Goal: Task Accomplishment & Management: Manage account settings

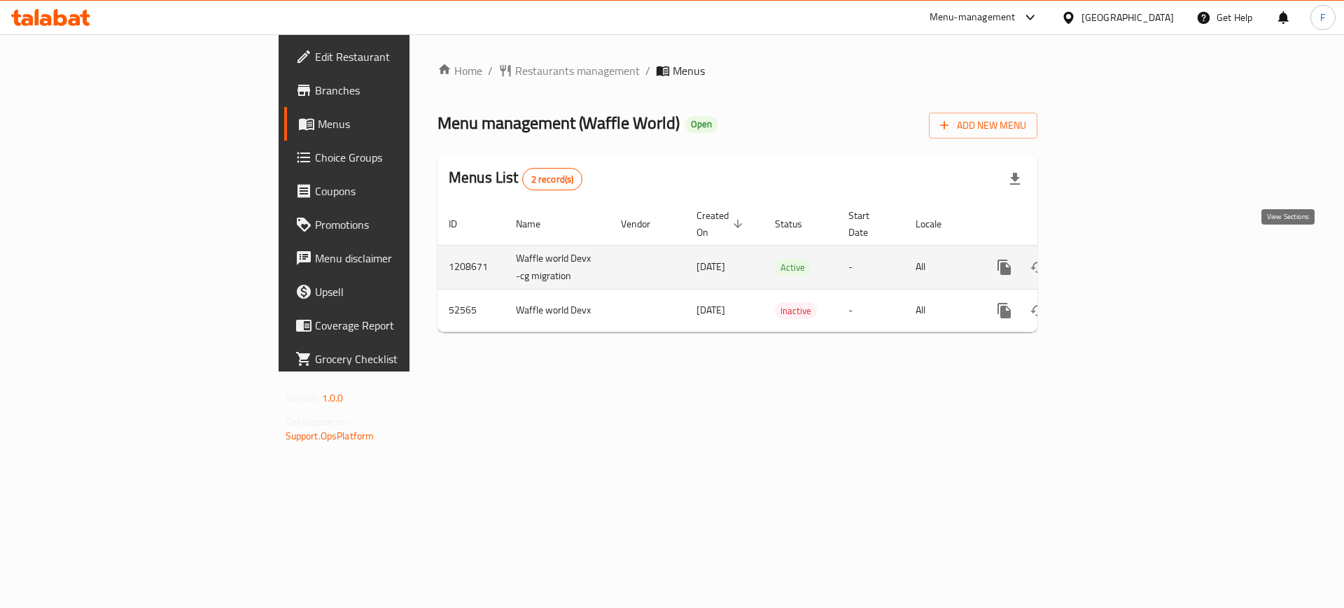
click at [1114, 259] on icon "enhanced table" at bounding box center [1105, 267] width 17 height 17
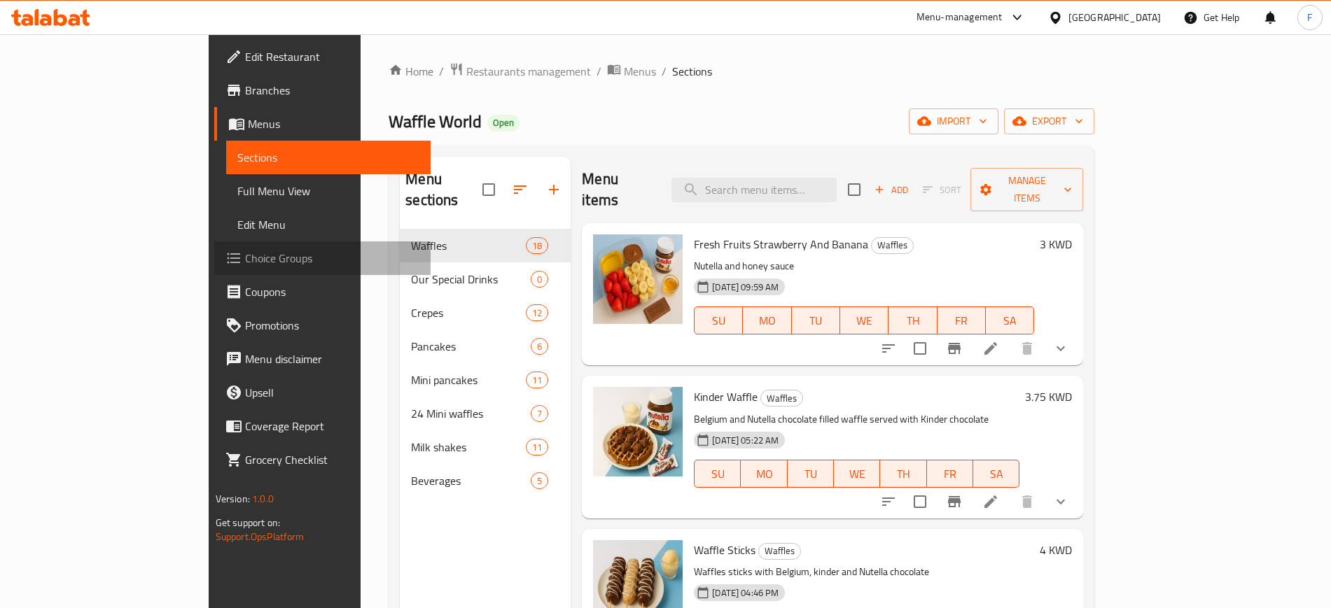
click at [245, 263] on span "Choice Groups" at bounding box center [332, 258] width 174 height 17
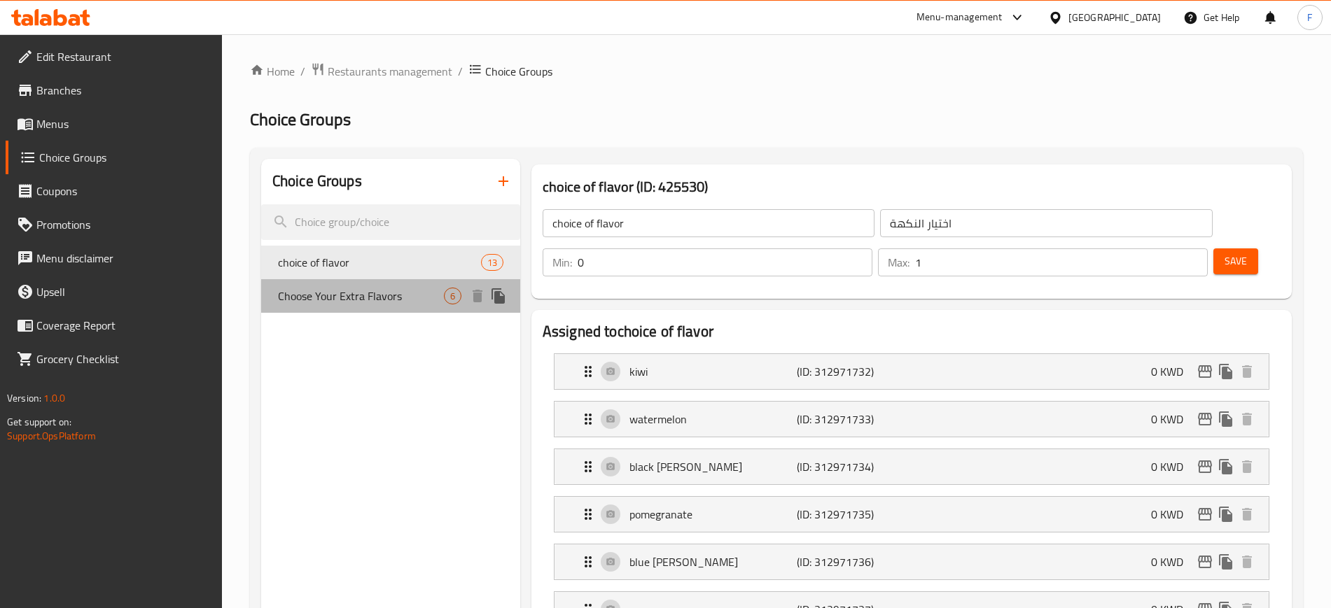
click at [382, 295] on span "Choose Your Extra Flavors" at bounding box center [361, 296] width 166 height 17
type input "Choose Your Extra Flavors"
type input "اختر النكهات الإضافية"
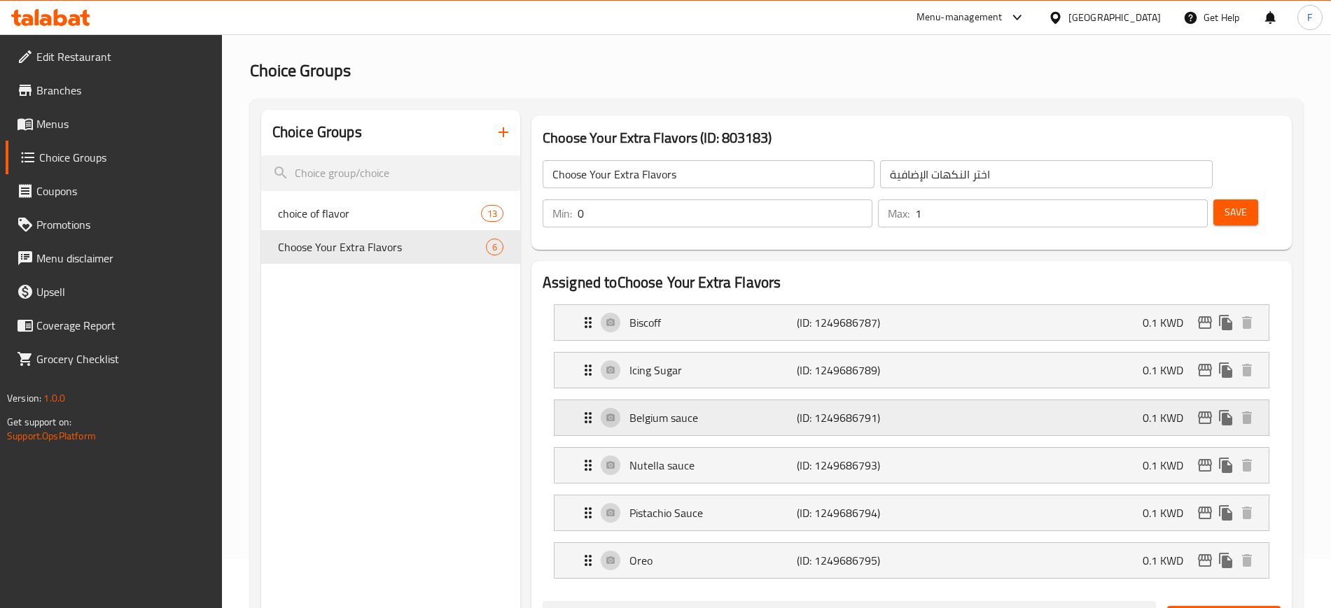
scroll to position [52, 0]
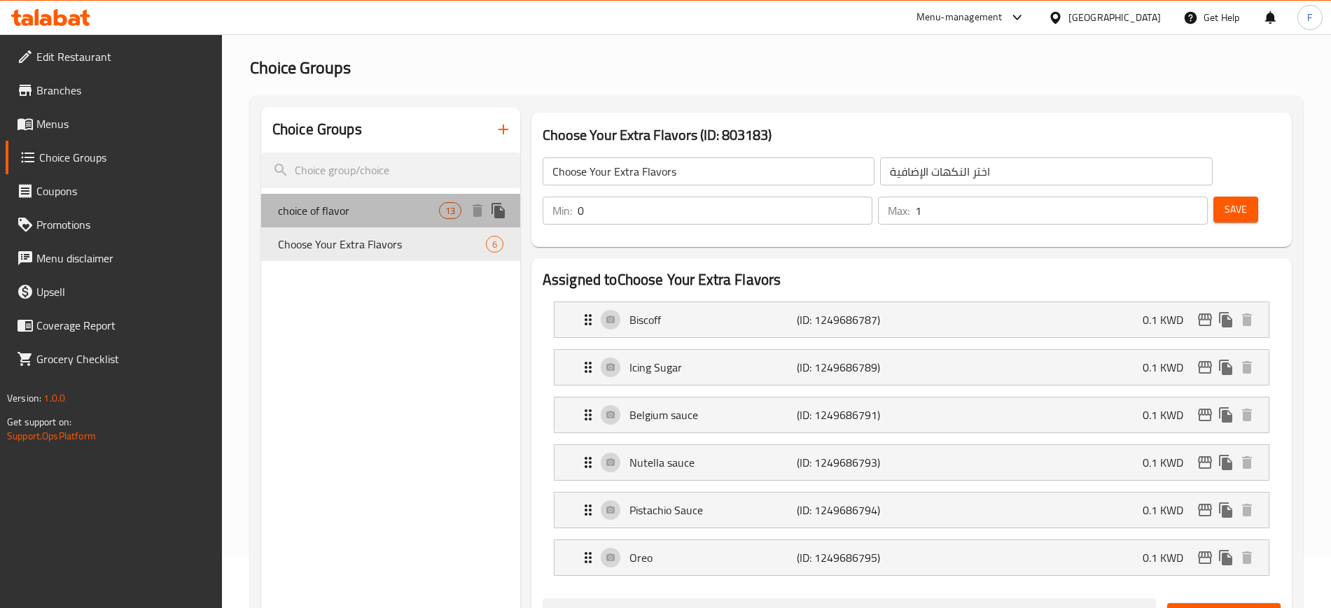
click at [419, 218] on span "choice of flavor" at bounding box center [358, 210] width 161 height 17
type input "choice of flavor"
type input "اختيار النكهة"
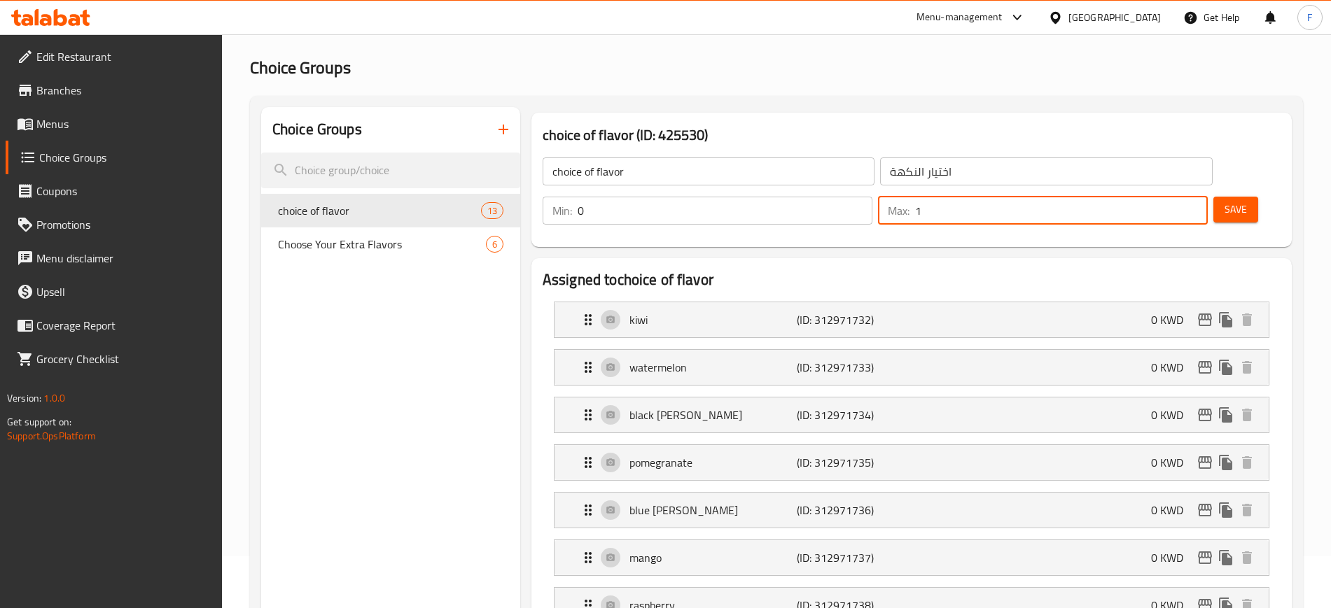
click at [1161, 197] on input "1" at bounding box center [1061, 211] width 293 height 28
click at [1170, 197] on input "2" at bounding box center [1061, 211] width 293 height 28
type input "3"
click at [1170, 197] on input "3" at bounding box center [1061, 211] width 293 height 28
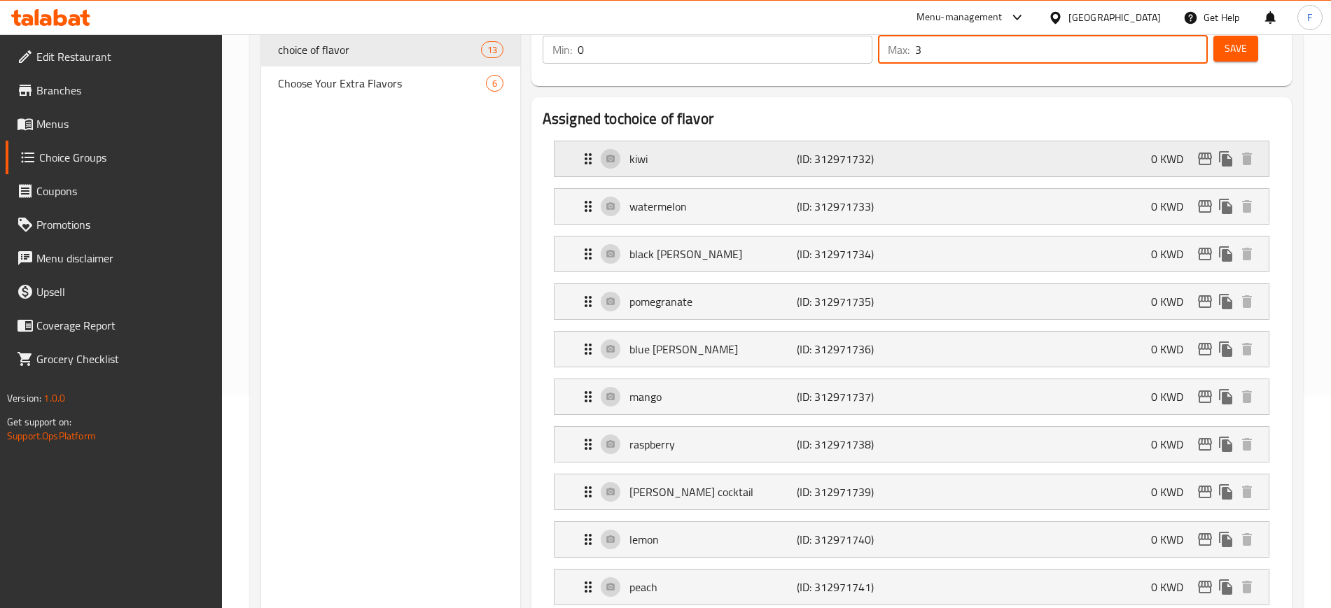
scroll to position [0, 0]
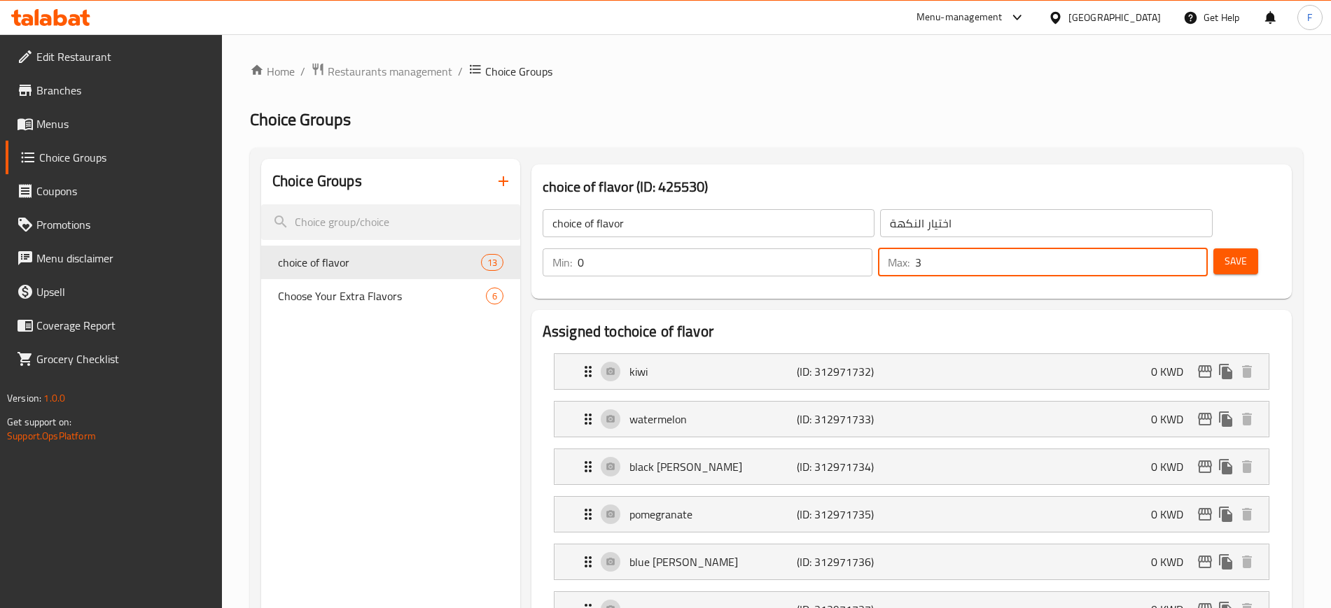
click at [1224, 253] on span "Save" at bounding box center [1235, 262] width 22 height 18
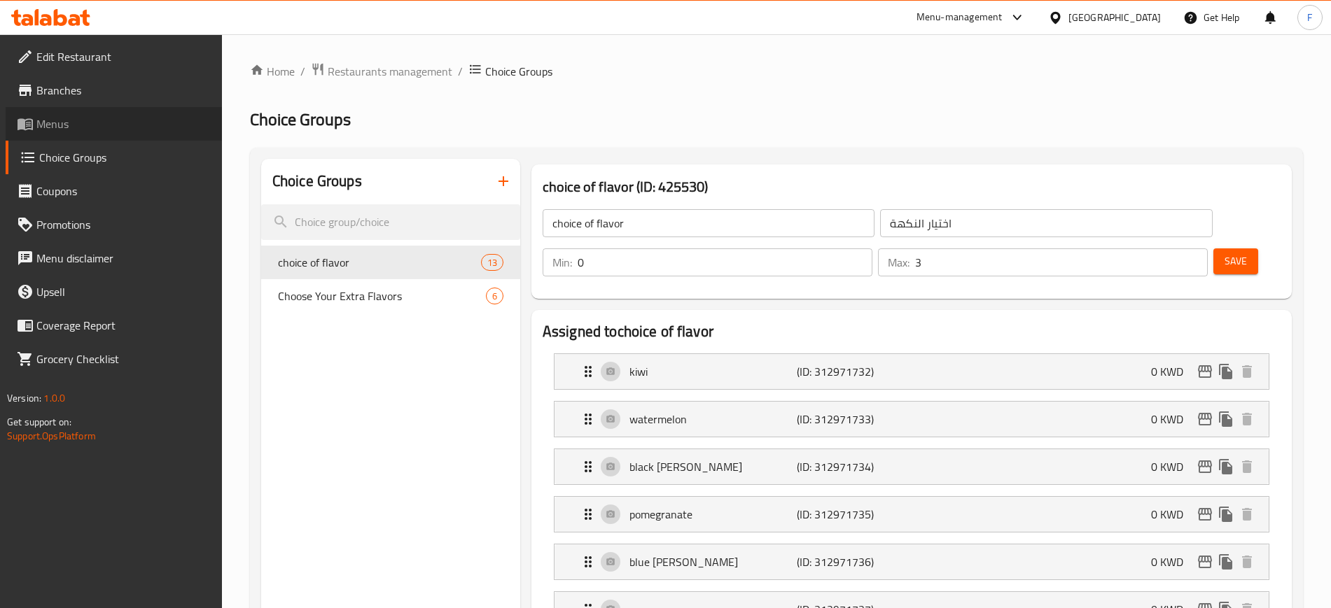
click at [121, 120] on span "Menus" at bounding box center [123, 124] width 174 height 17
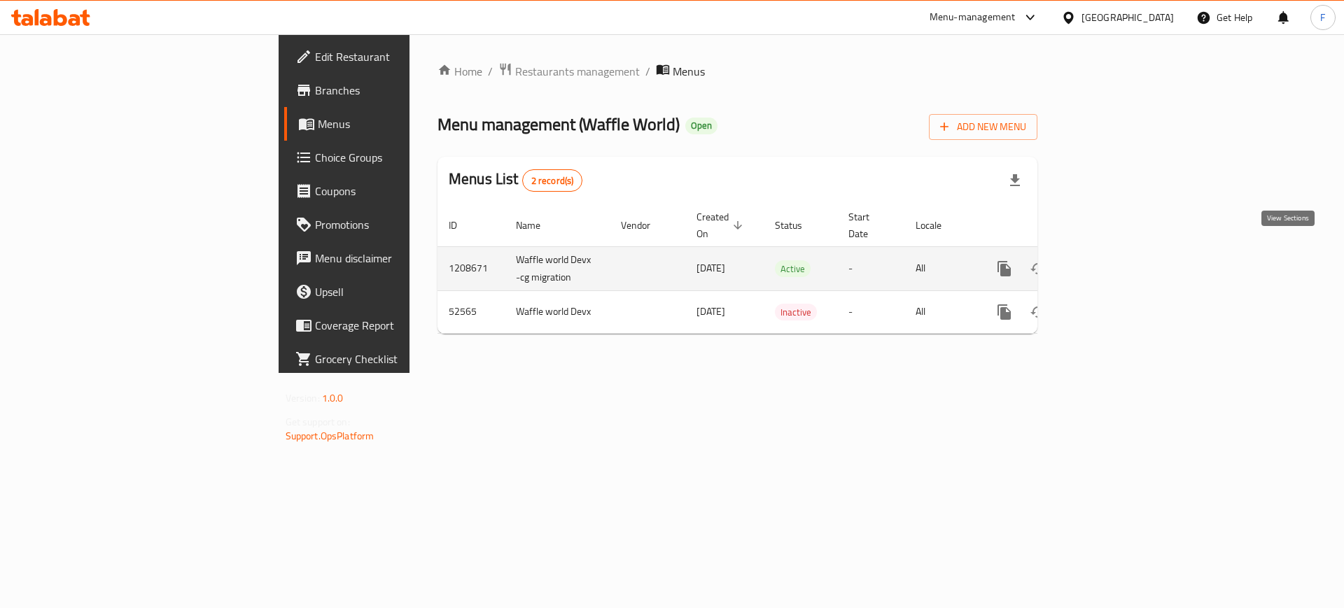
click at [1122, 267] on link "enhanced table" at bounding box center [1106, 269] width 34 height 34
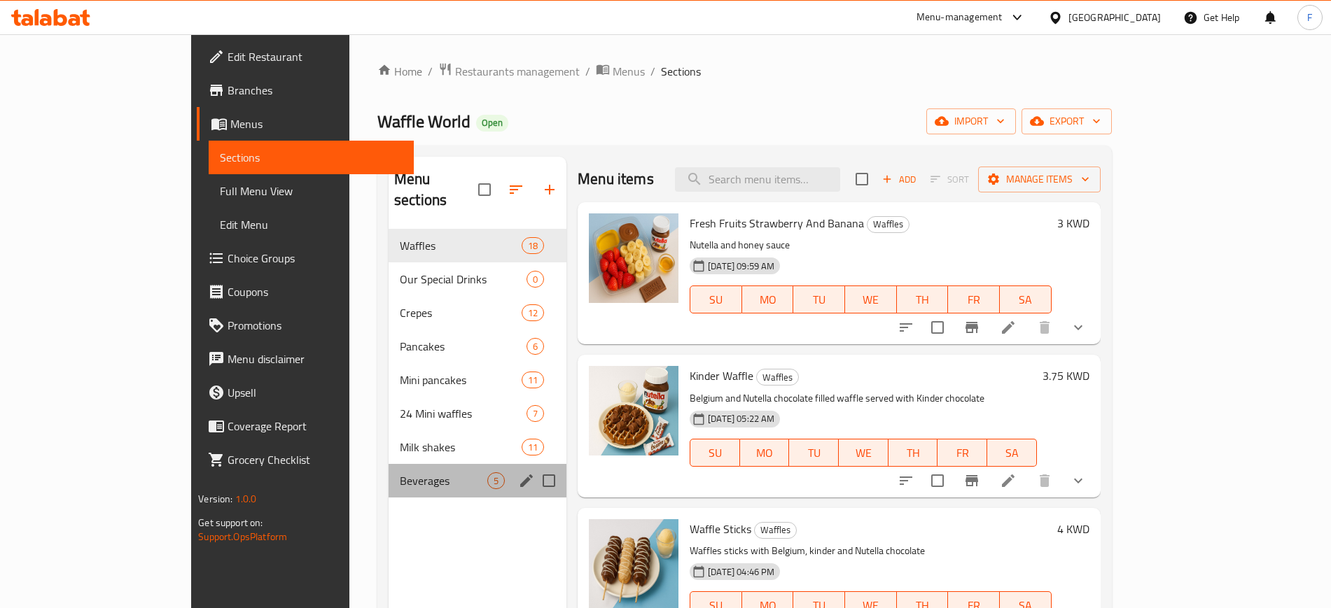
click at [389, 473] on div "Beverages 5" at bounding box center [478, 481] width 178 height 34
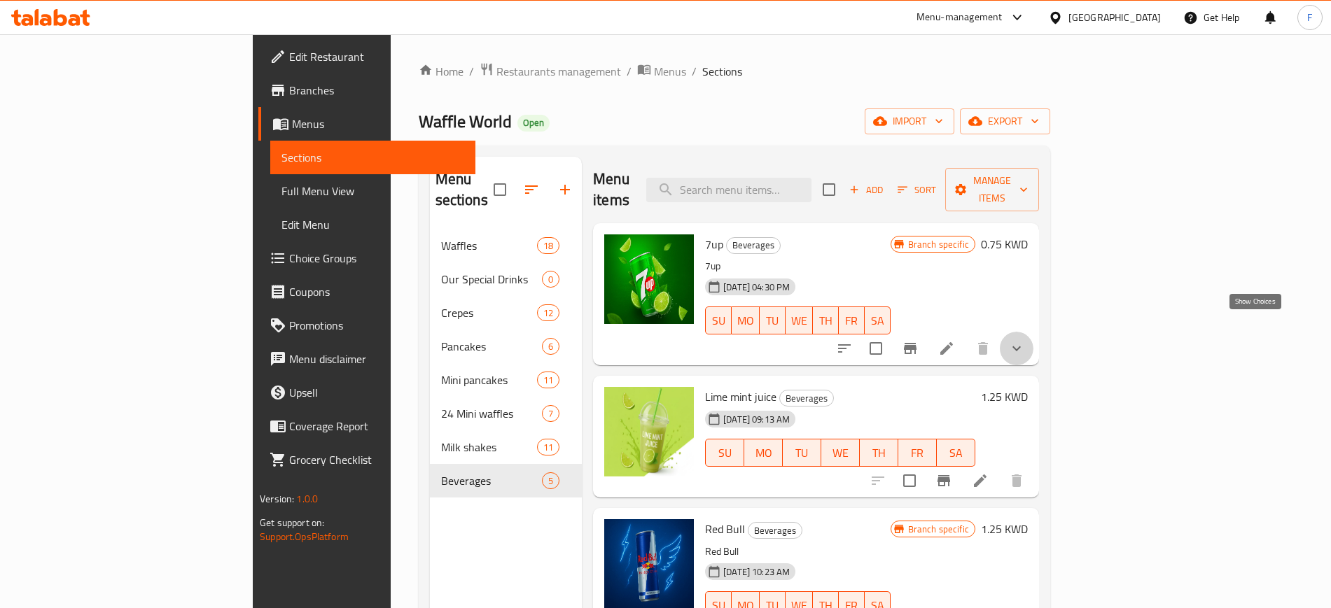
click at [1025, 340] on icon "show more" at bounding box center [1016, 348] width 17 height 17
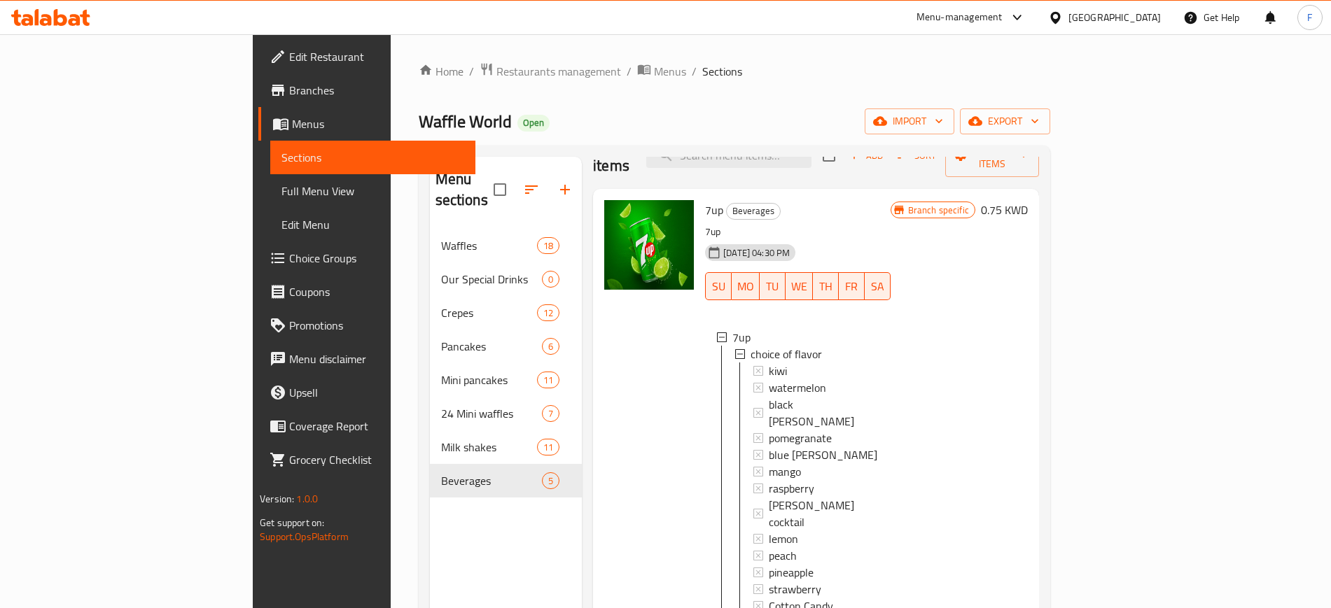
scroll to position [35, 0]
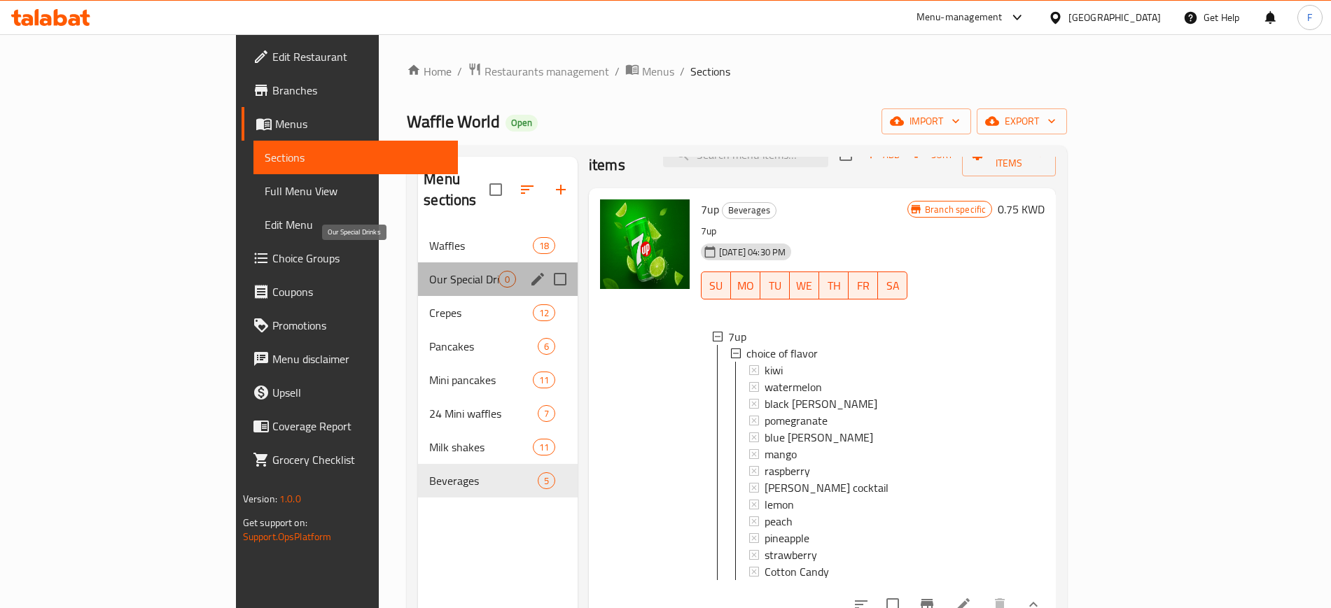
click at [429, 271] on span "Our Special Drinks" at bounding box center [463, 279] width 69 height 17
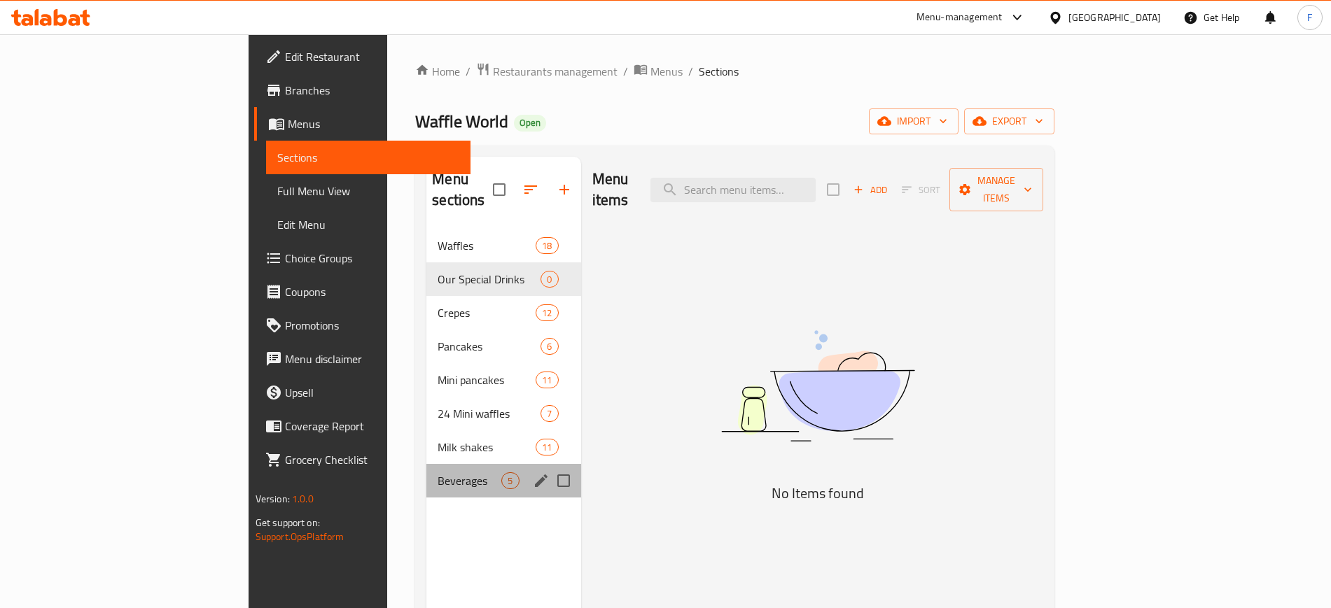
click at [426, 464] on div "Beverages 5" at bounding box center [503, 481] width 154 height 34
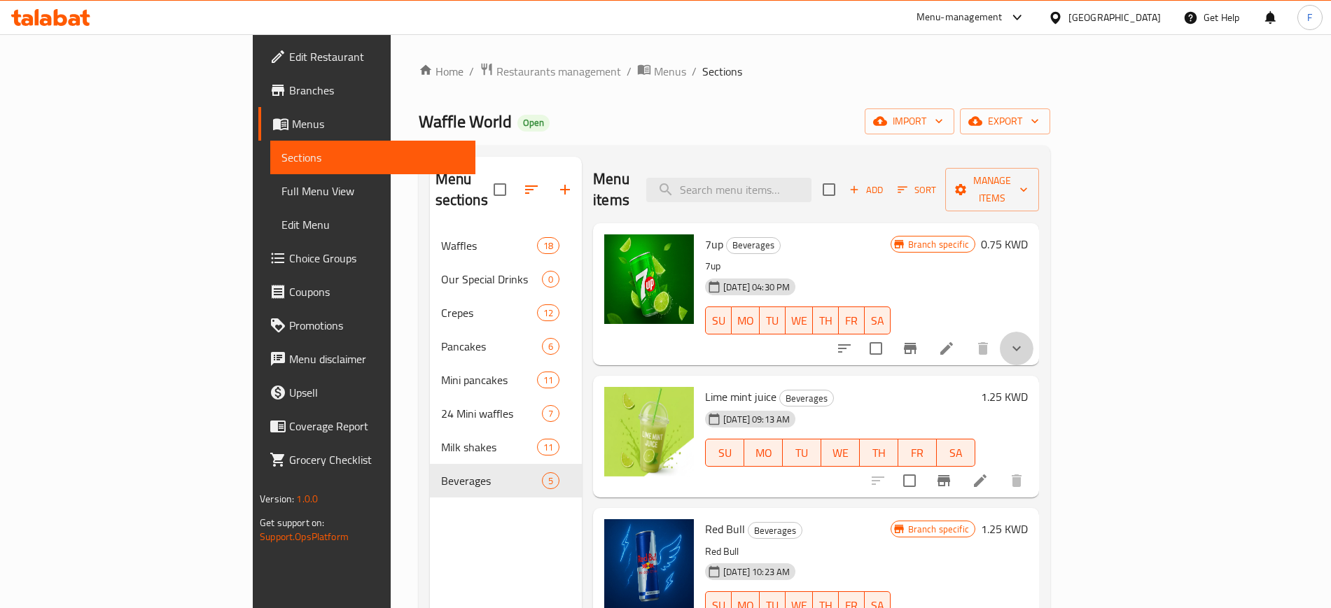
click at [1025, 340] on icon "show more" at bounding box center [1016, 348] width 17 height 17
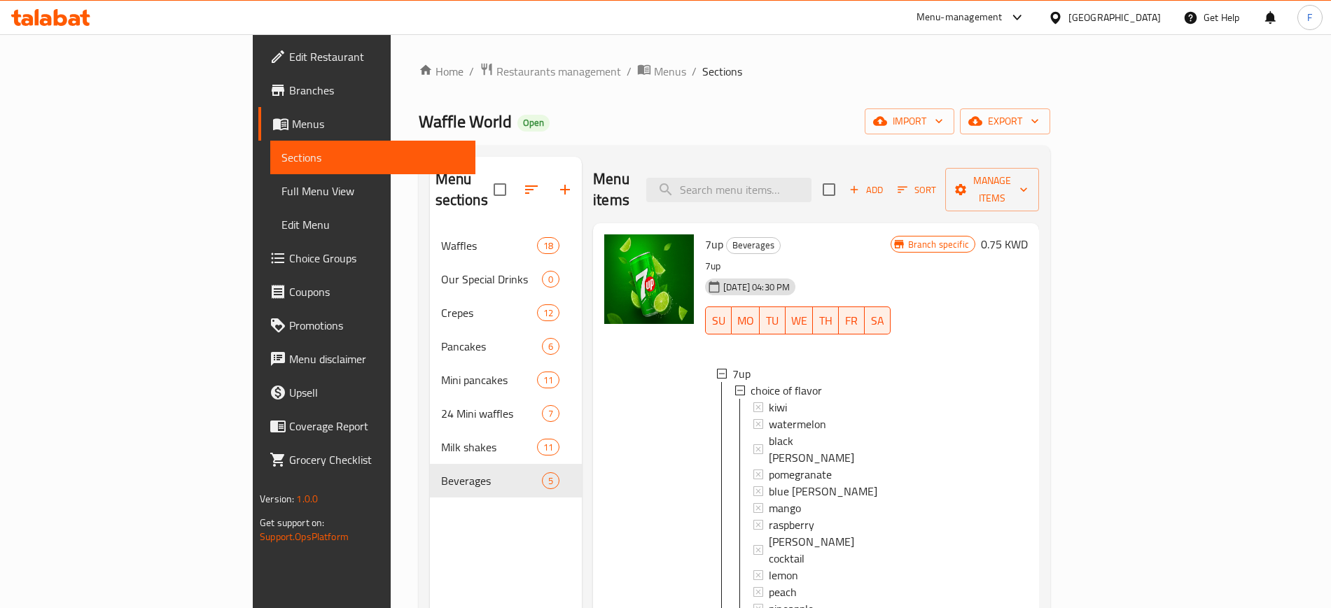
scroll to position [475, 0]
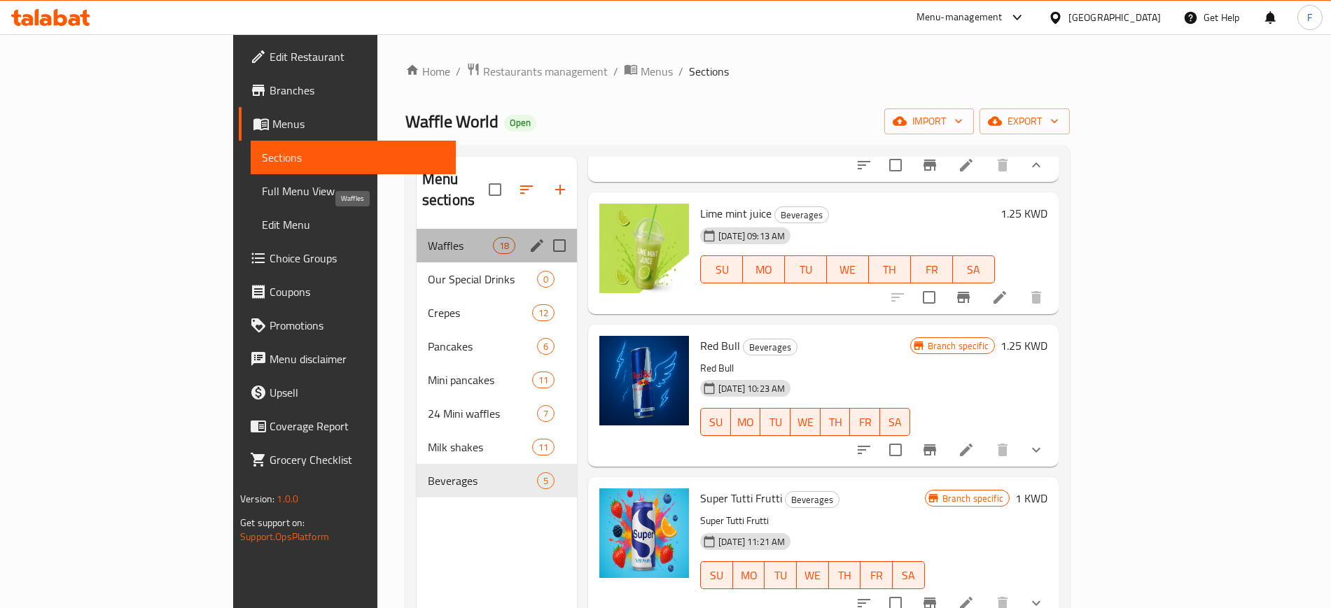
click at [428, 237] on span "Waffles" at bounding box center [460, 245] width 65 height 17
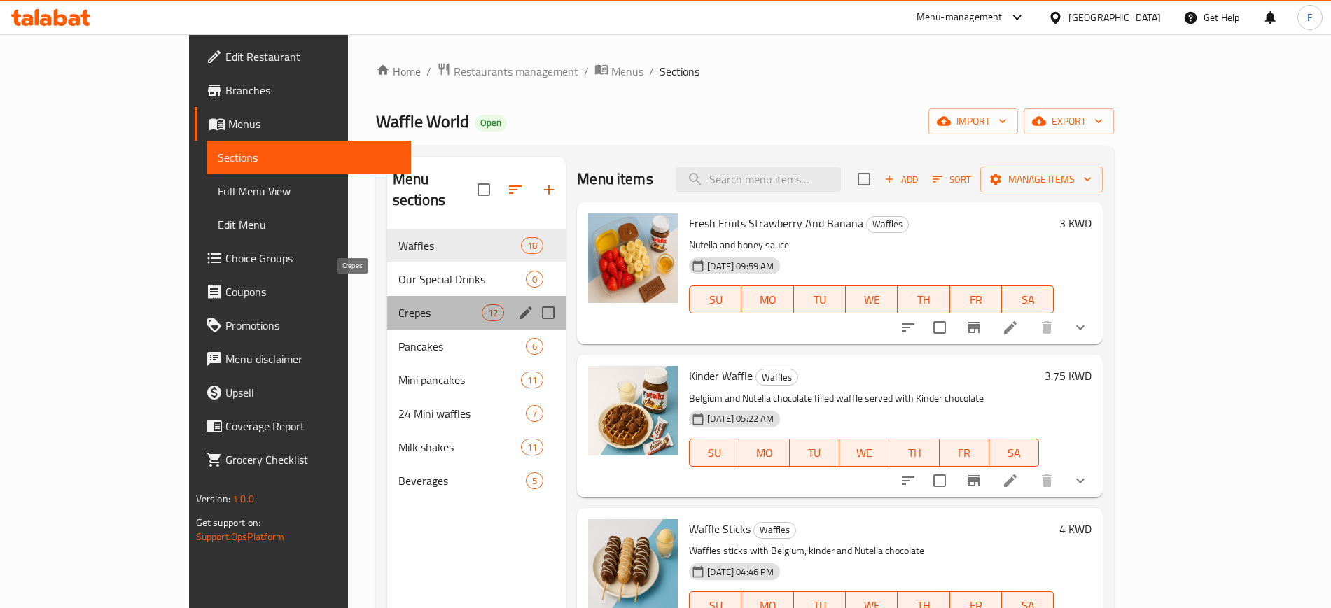
click at [398, 305] on span "Crepes" at bounding box center [439, 313] width 83 height 17
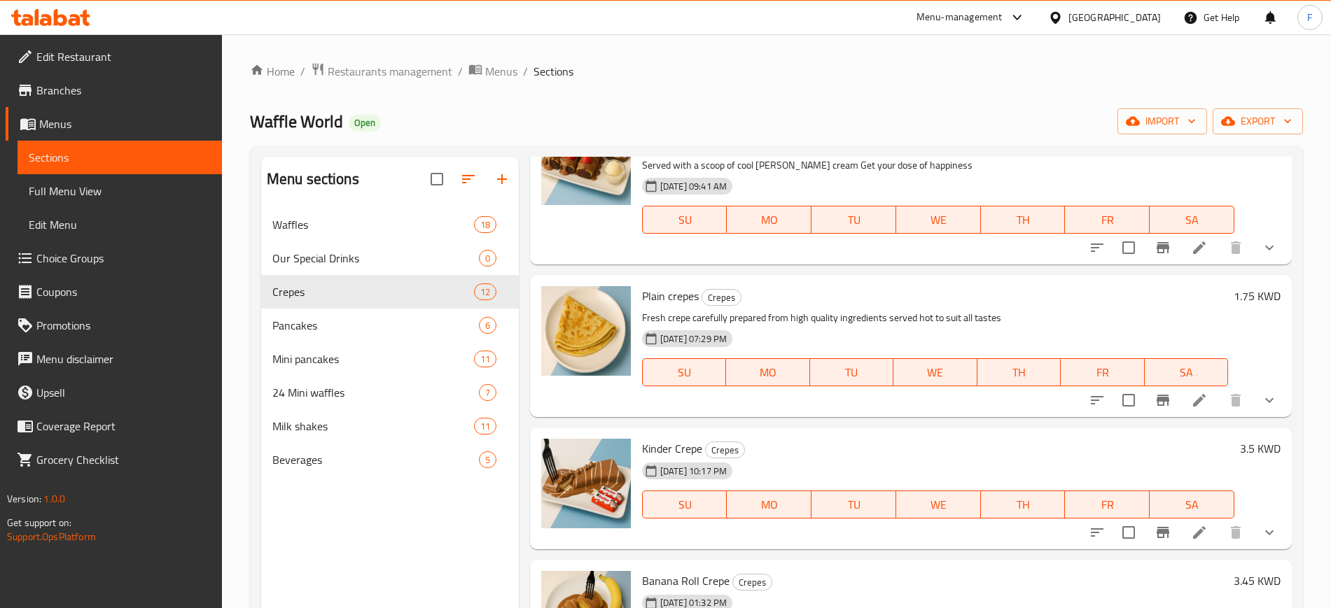
scroll to position [230, 0]
click at [1261, 398] on icon "show more" at bounding box center [1269, 399] width 17 height 17
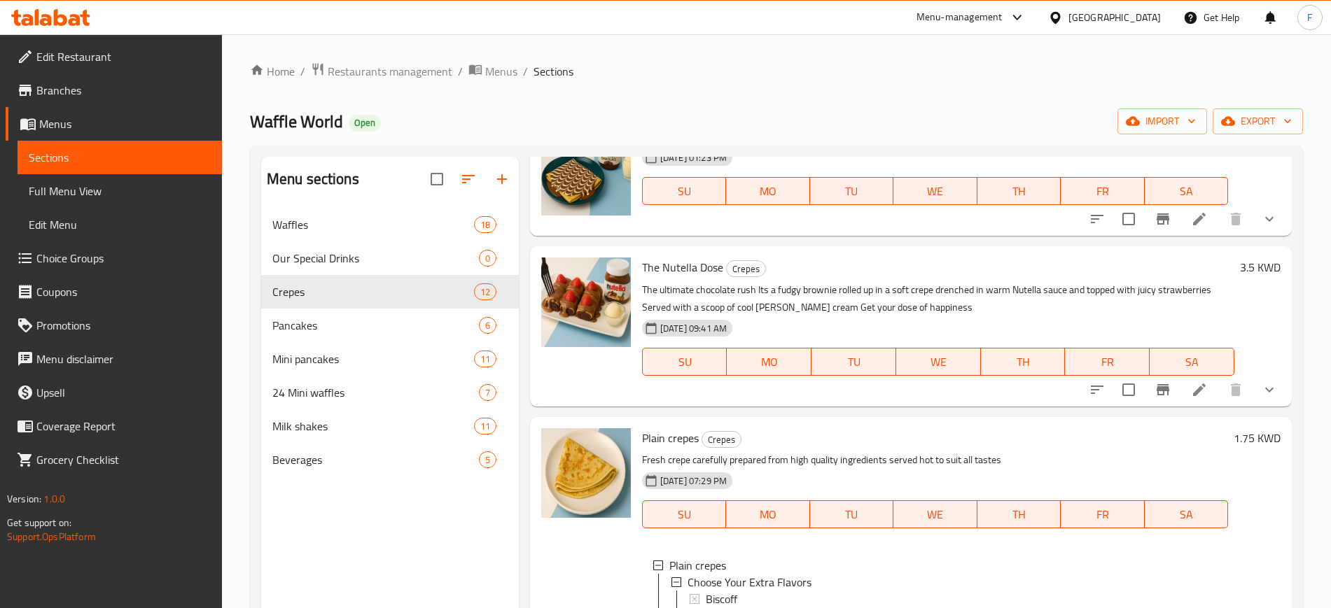
scroll to position [87, 0]
click at [1261, 389] on icon "show more" at bounding box center [1269, 390] width 17 height 17
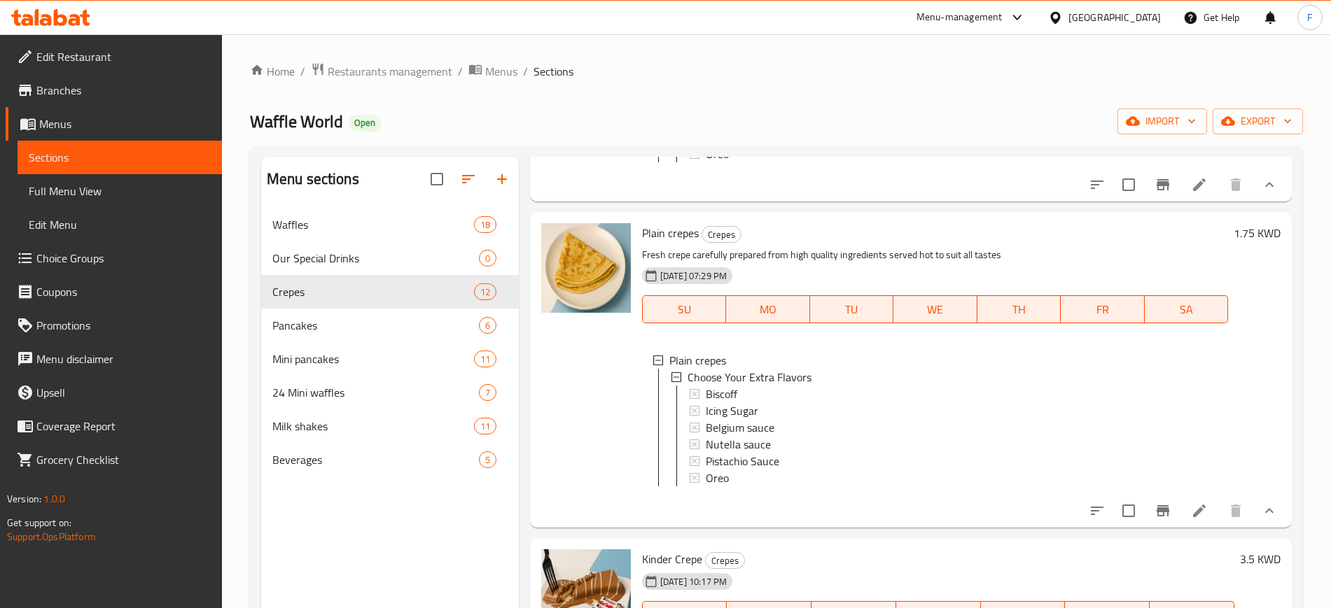
scroll to position [468, 0]
click at [1180, 522] on li at bounding box center [1199, 509] width 39 height 25
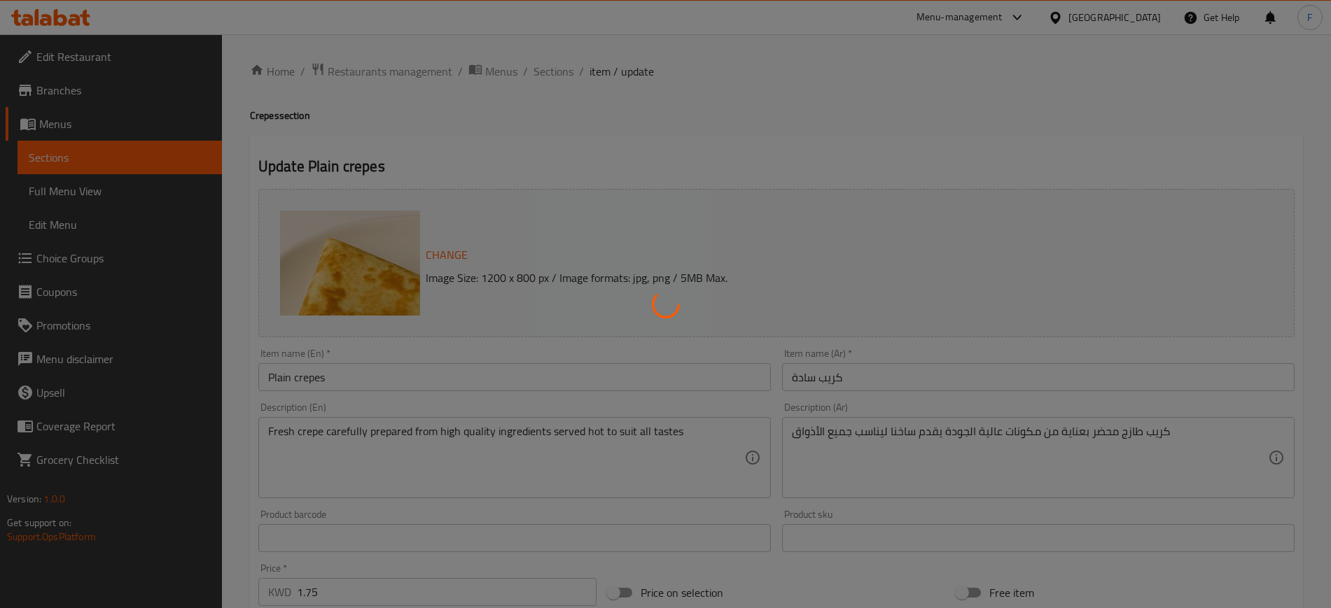
scroll to position [270, 0]
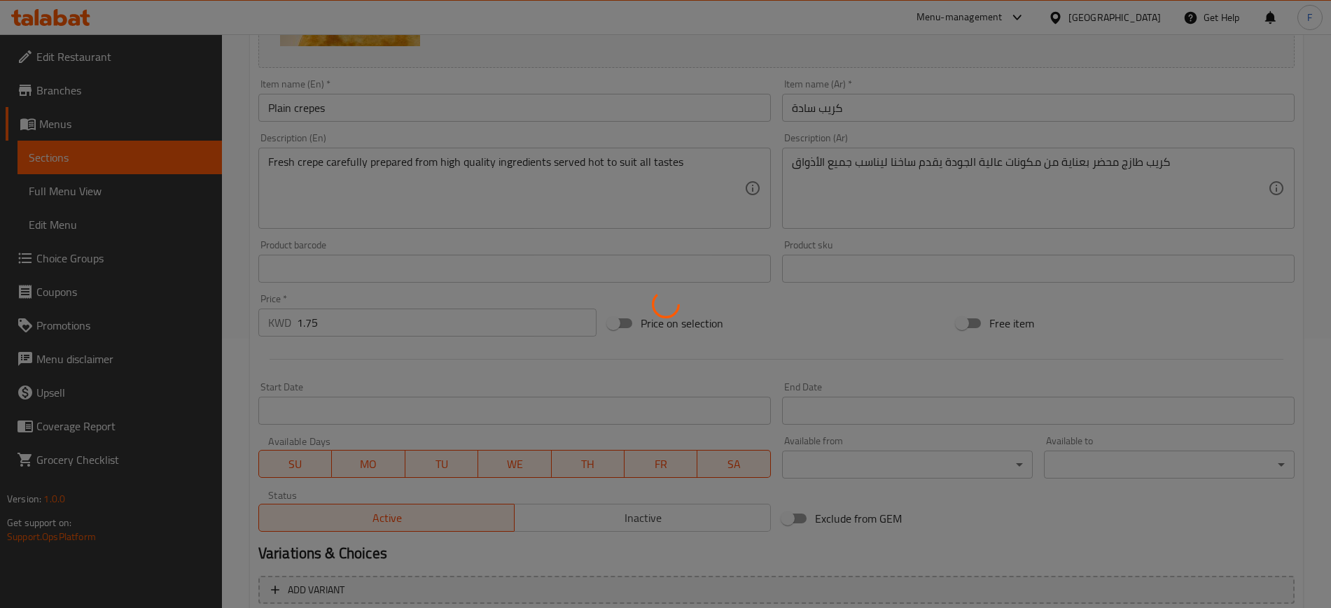
click at [356, 328] on div at bounding box center [665, 304] width 1331 height 608
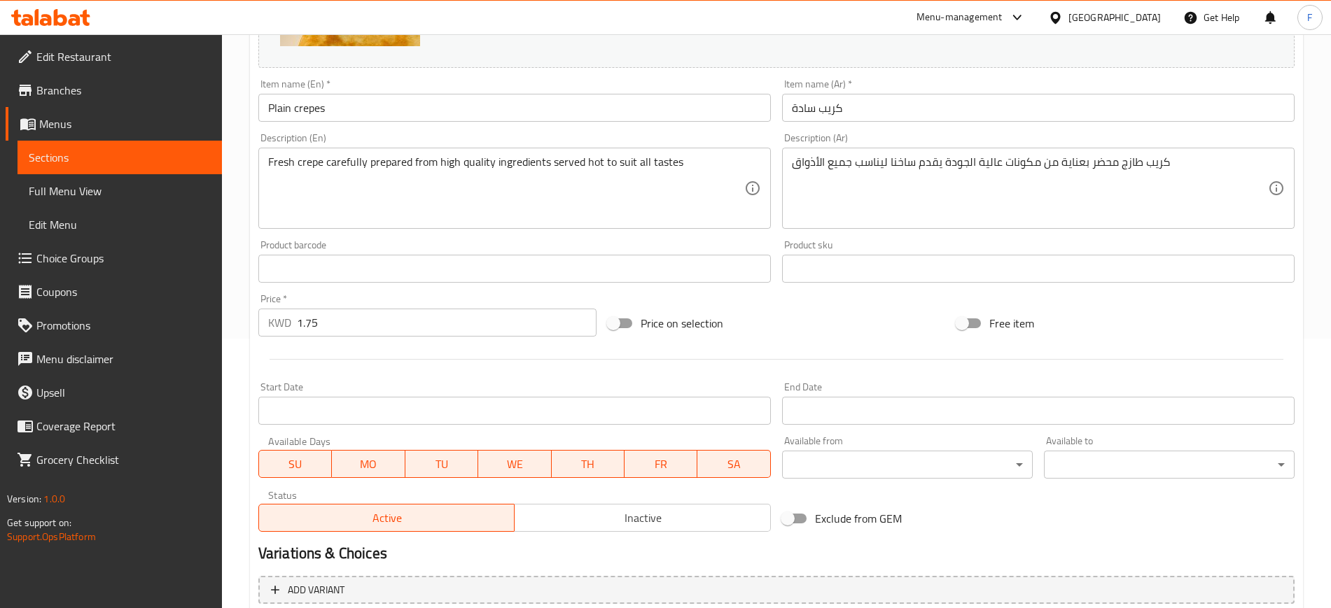
click at [353, 328] on input "1.75" at bounding box center [447, 323] width 300 height 28
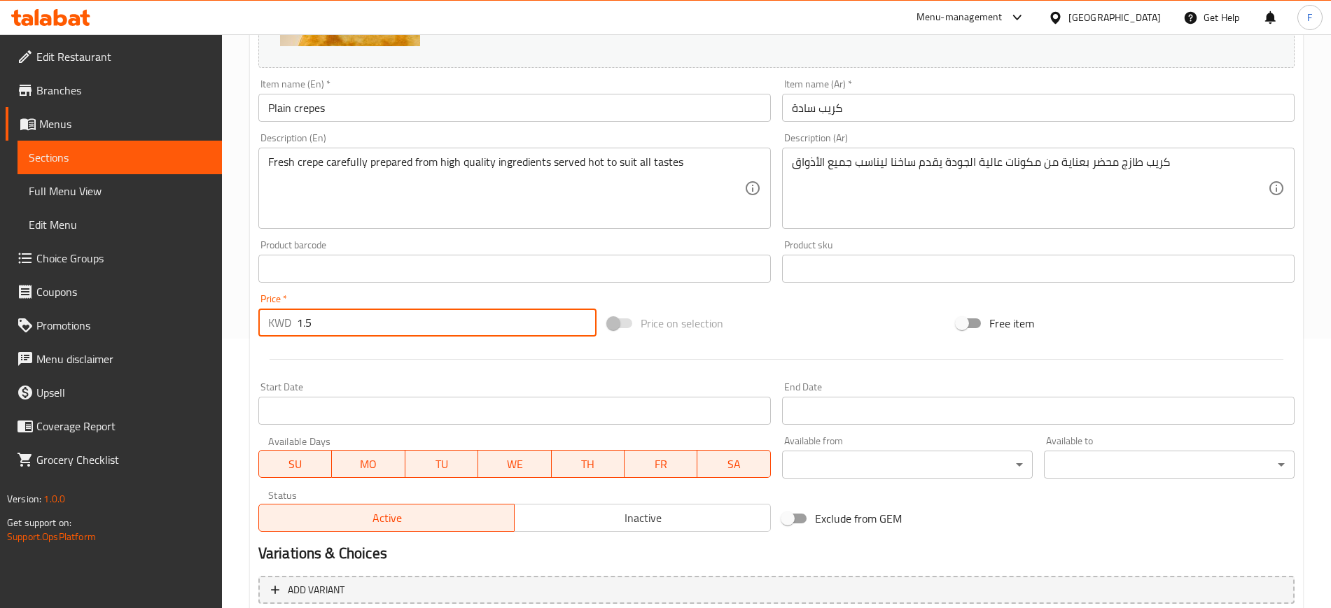
scroll to position [424, 0]
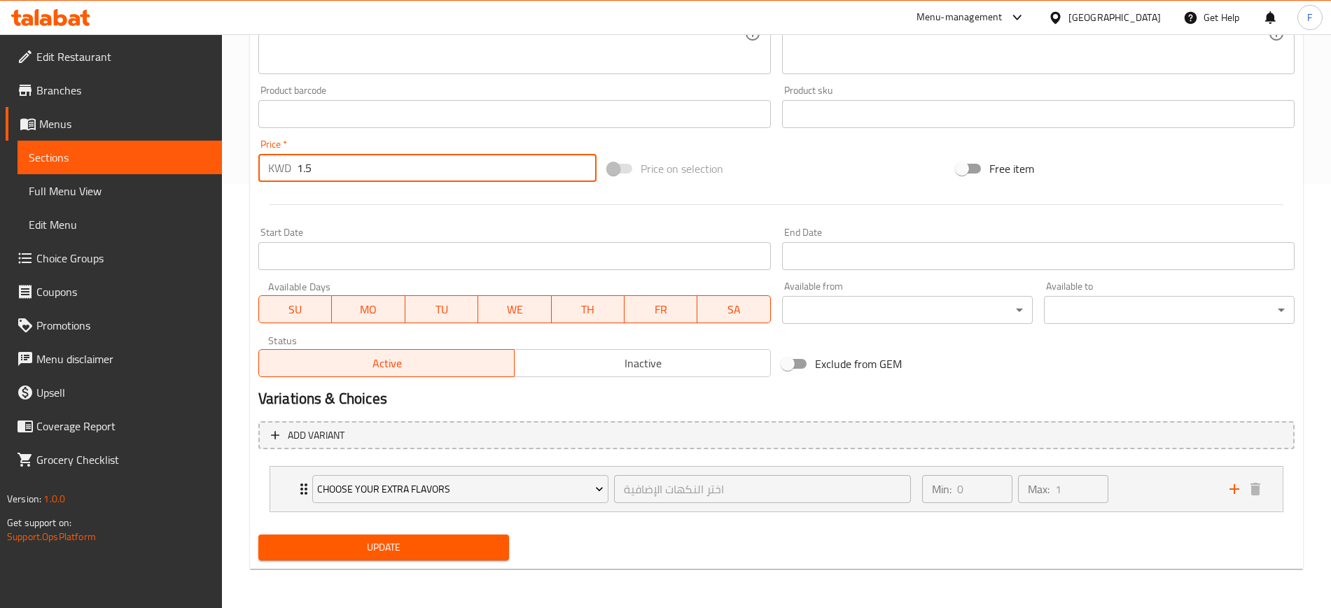
type input "1.5"
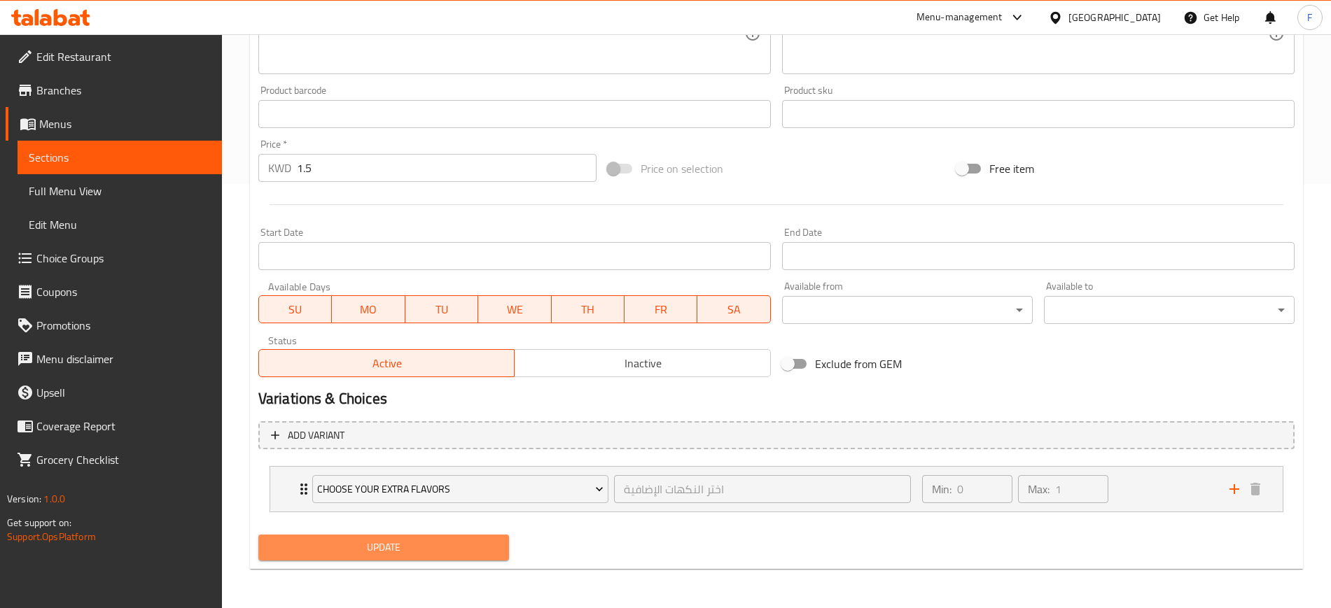
click at [386, 550] on span "Update" at bounding box center [384, 548] width 228 height 18
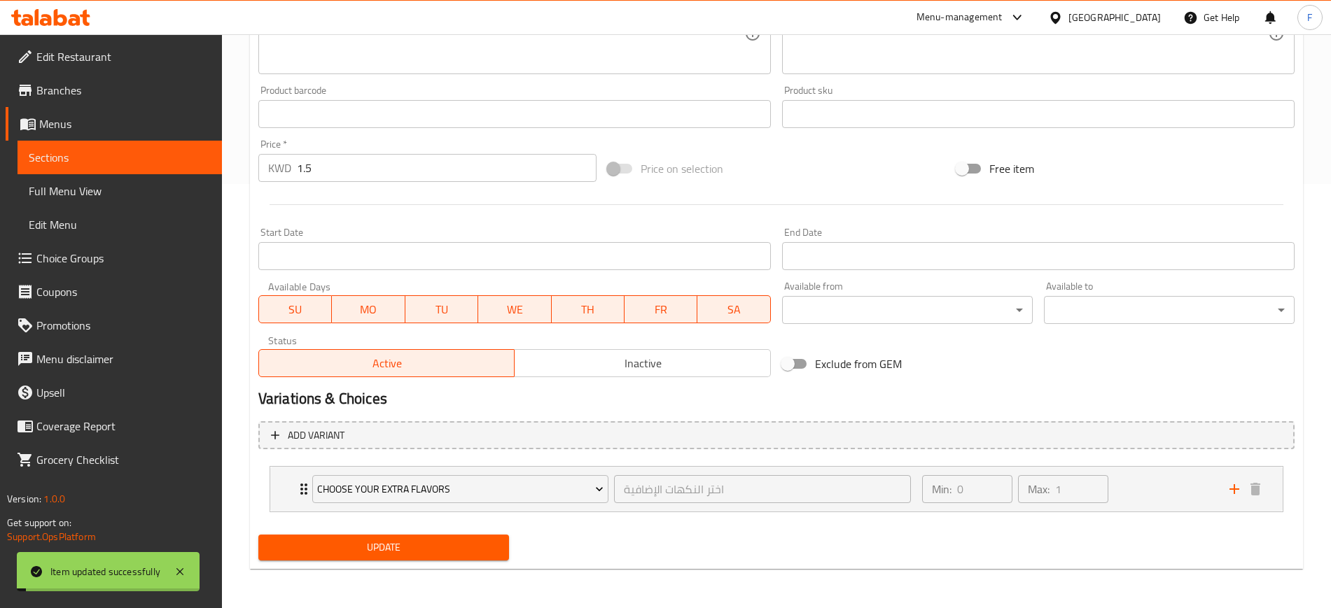
click at [1189, 494] on div "Min: 0 ​ Max: 1 ​" at bounding box center [1067, 489] width 307 height 45
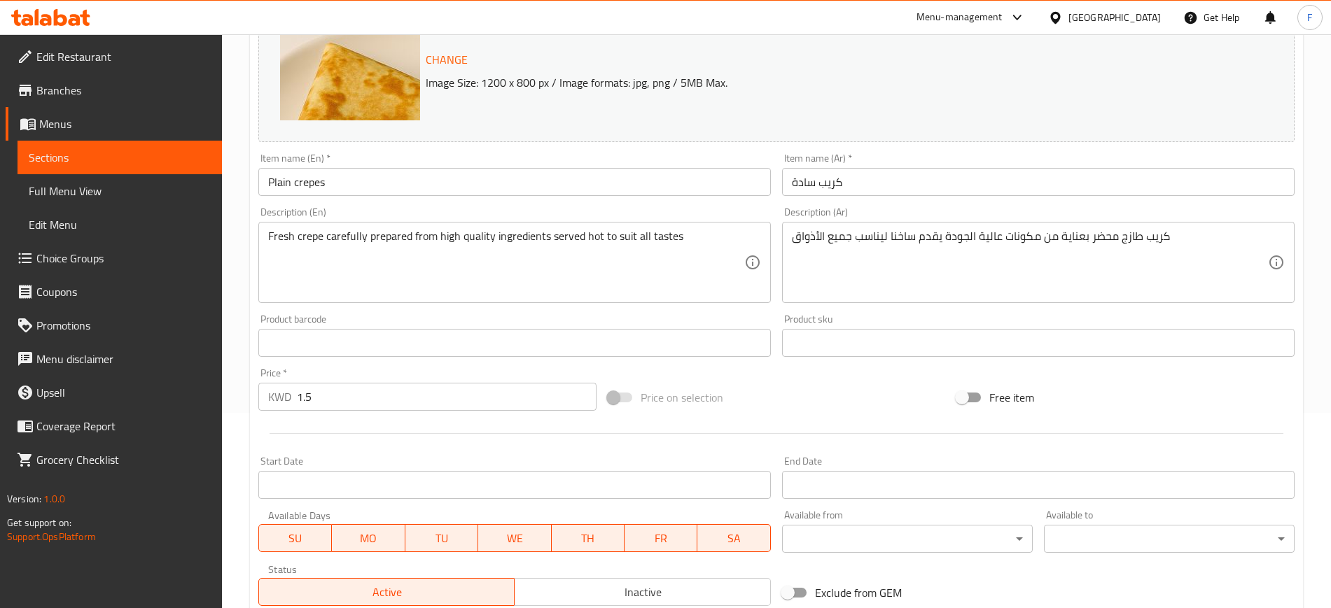
scroll to position [0, 0]
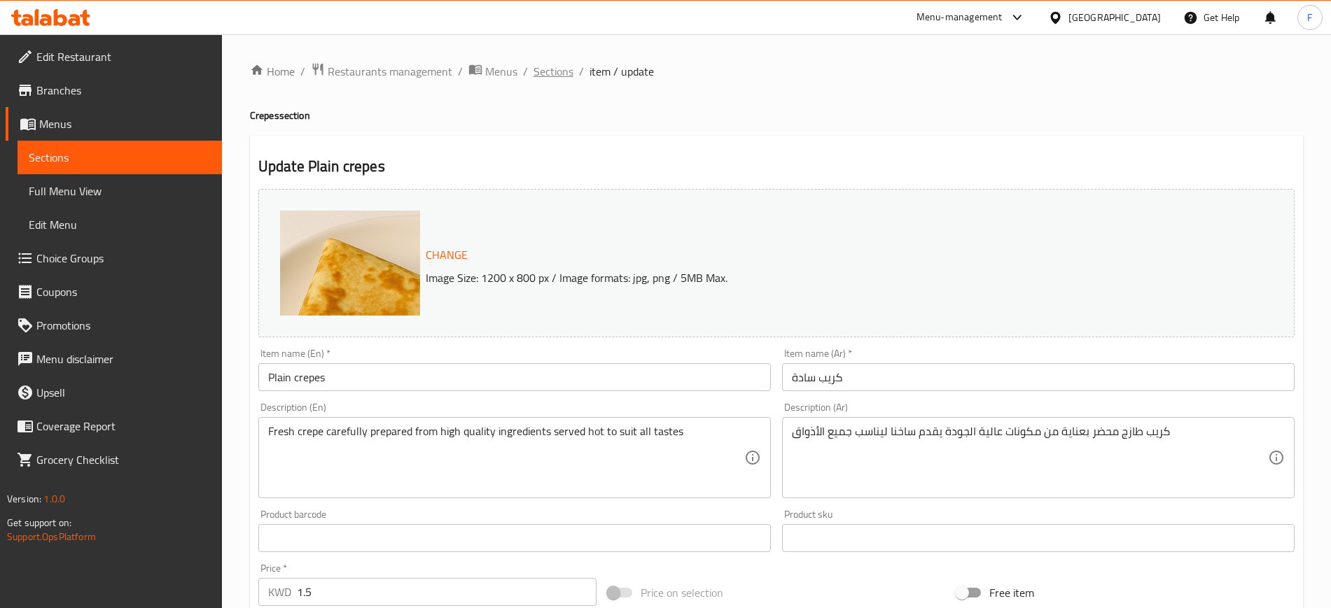
click at [554, 67] on span "Sections" at bounding box center [553, 71] width 40 height 17
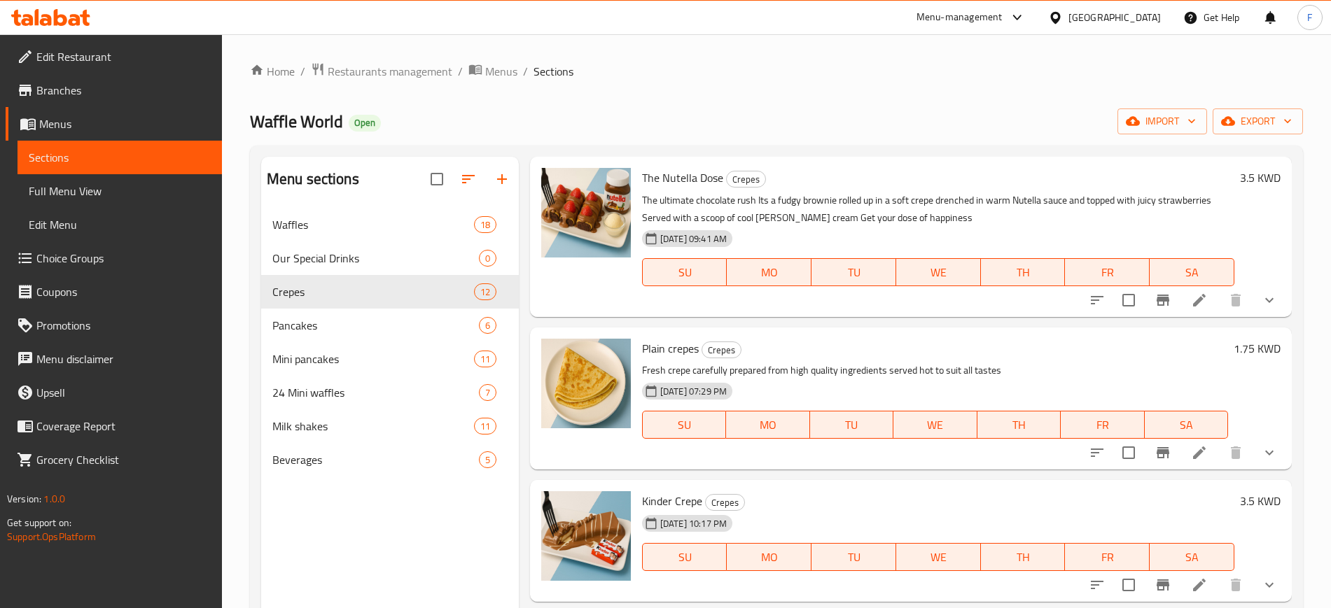
scroll to position [177, 0]
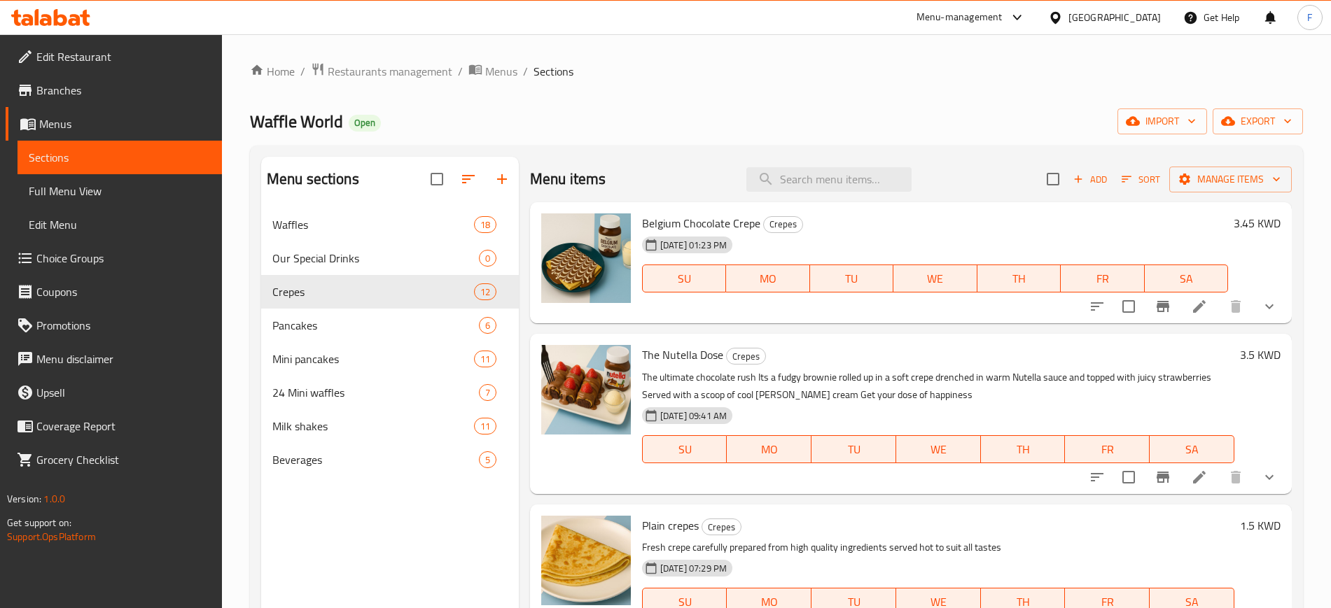
scroll to position [72, 0]
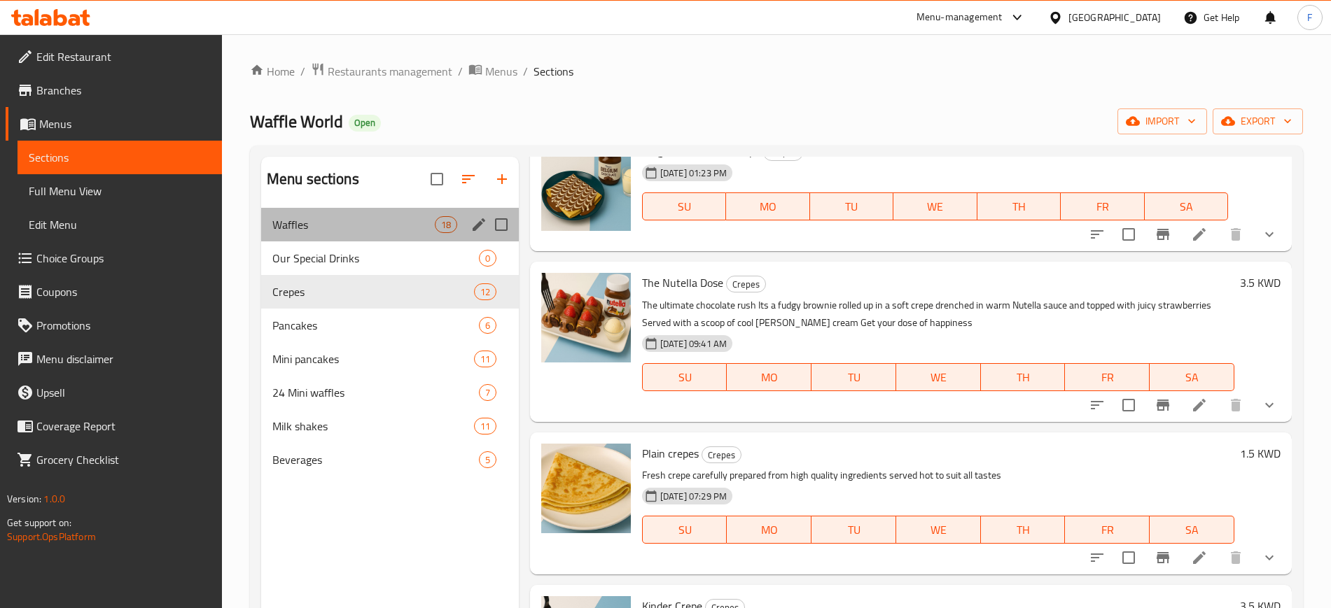
click at [351, 235] on div "Waffles 18" at bounding box center [390, 225] width 258 height 34
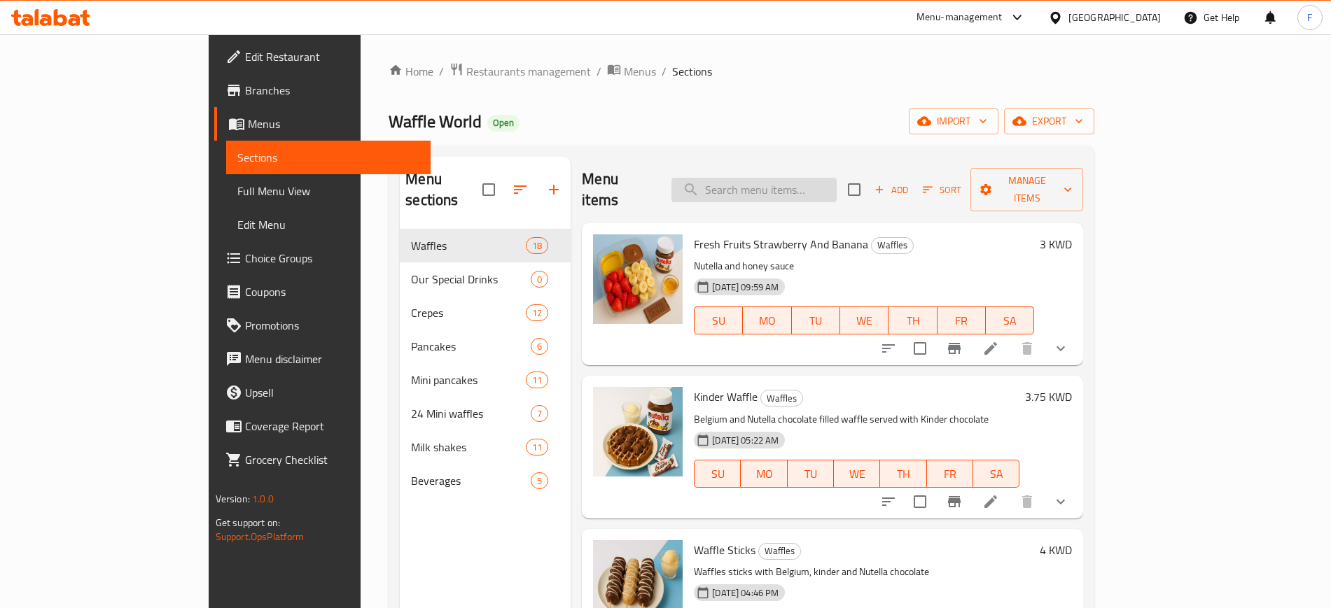
click at [829, 179] on input "search" at bounding box center [753, 190] width 165 height 25
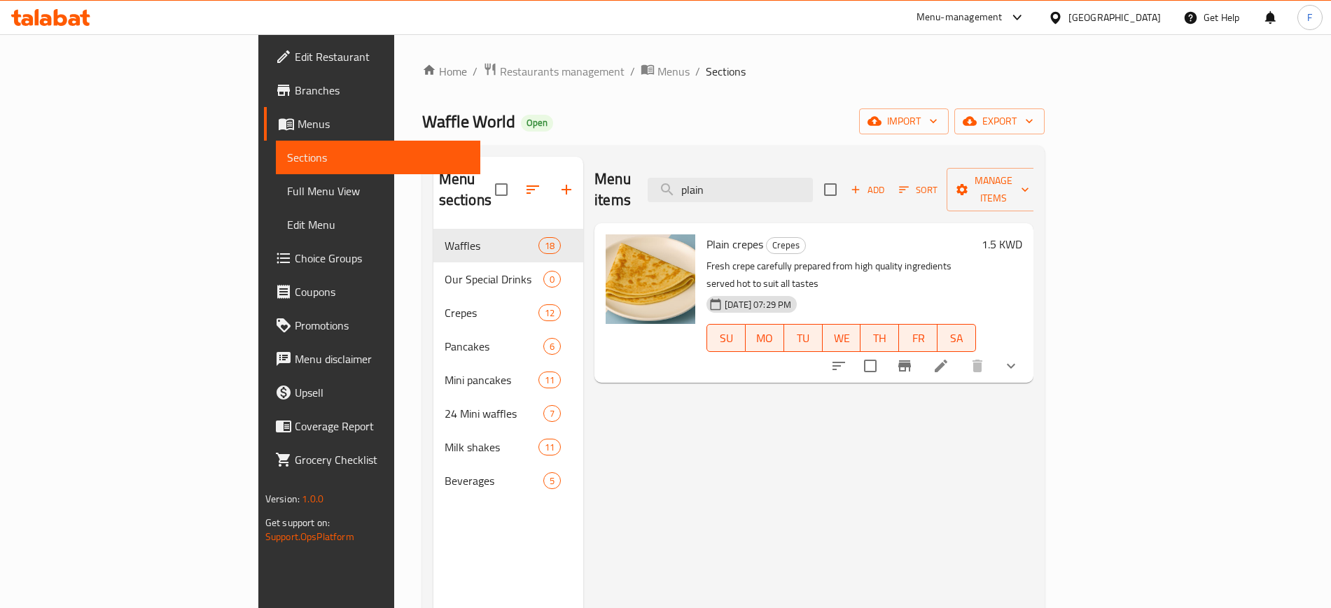
type input "plain"
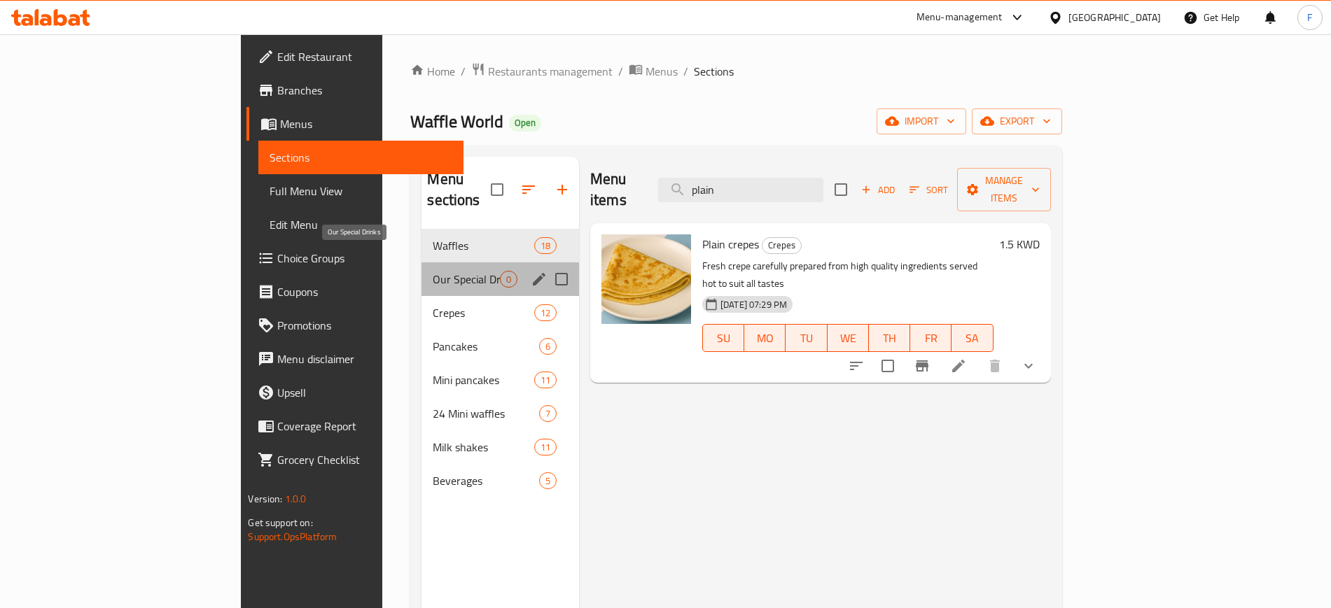
click at [433, 271] on span "Our Special Drinks" at bounding box center [466, 279] width 67 height 17
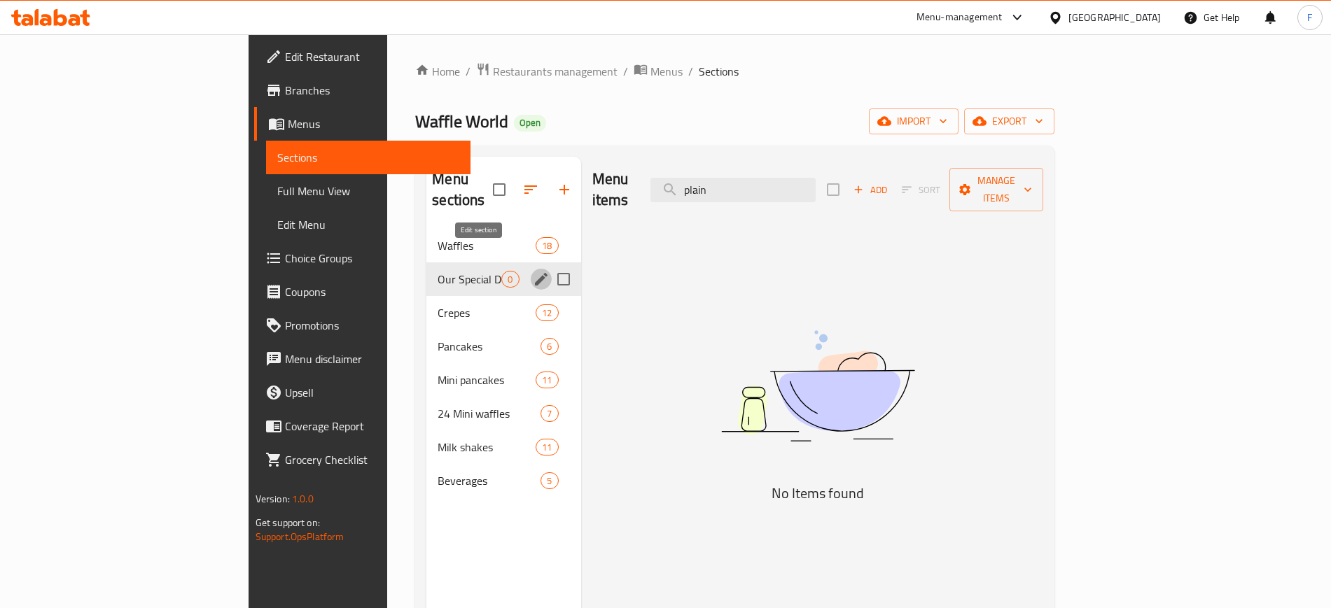
click at [535, 273] on icon "edit" at bounding box center [541, 279] width 13 height 13
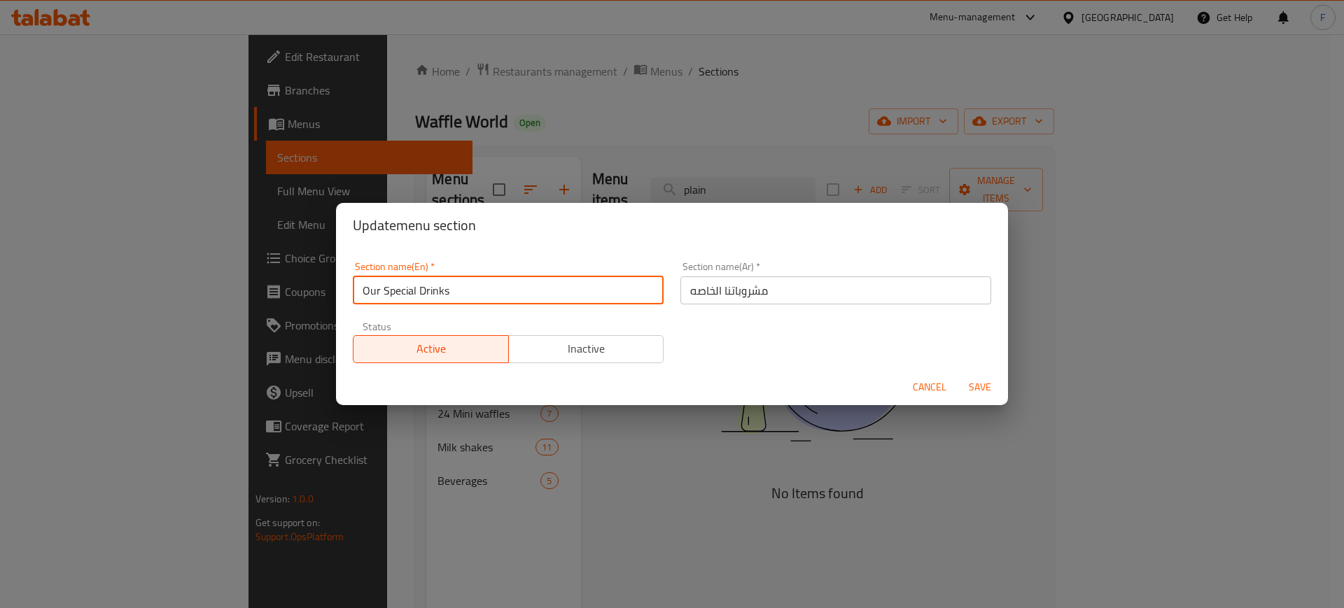
click at [489, 296] on input "Our Special Drinks" at bounding box center [508, 291] width 311 height 28
type input "F"
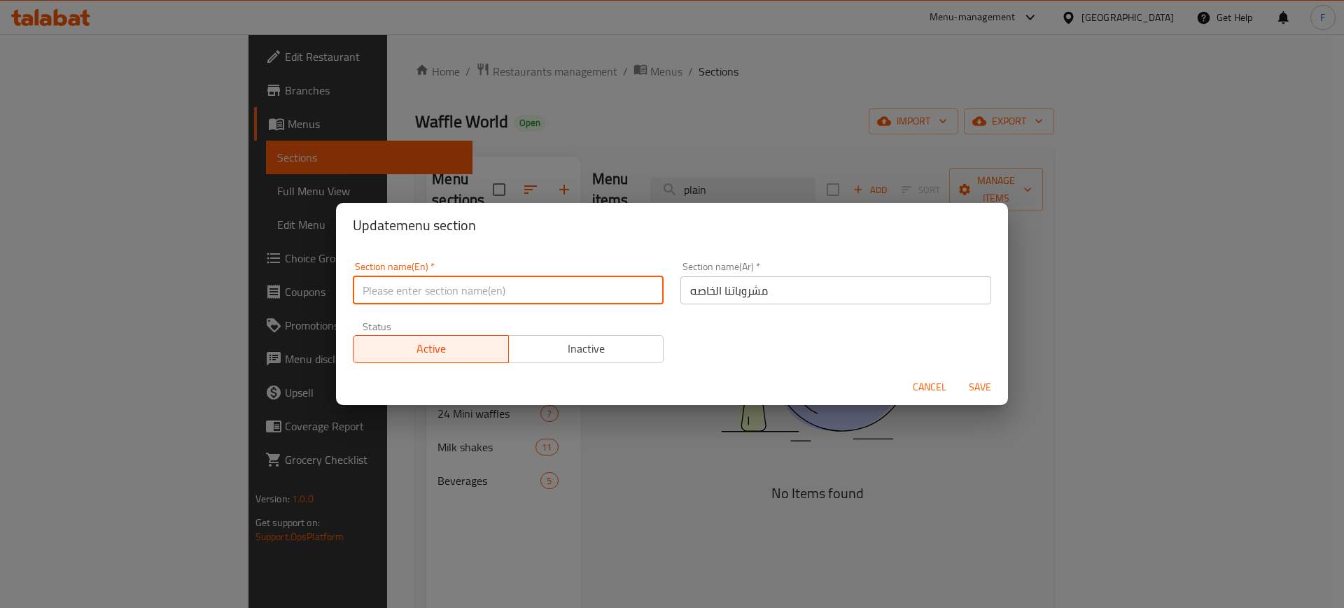
type input "C"
type input "Desser"
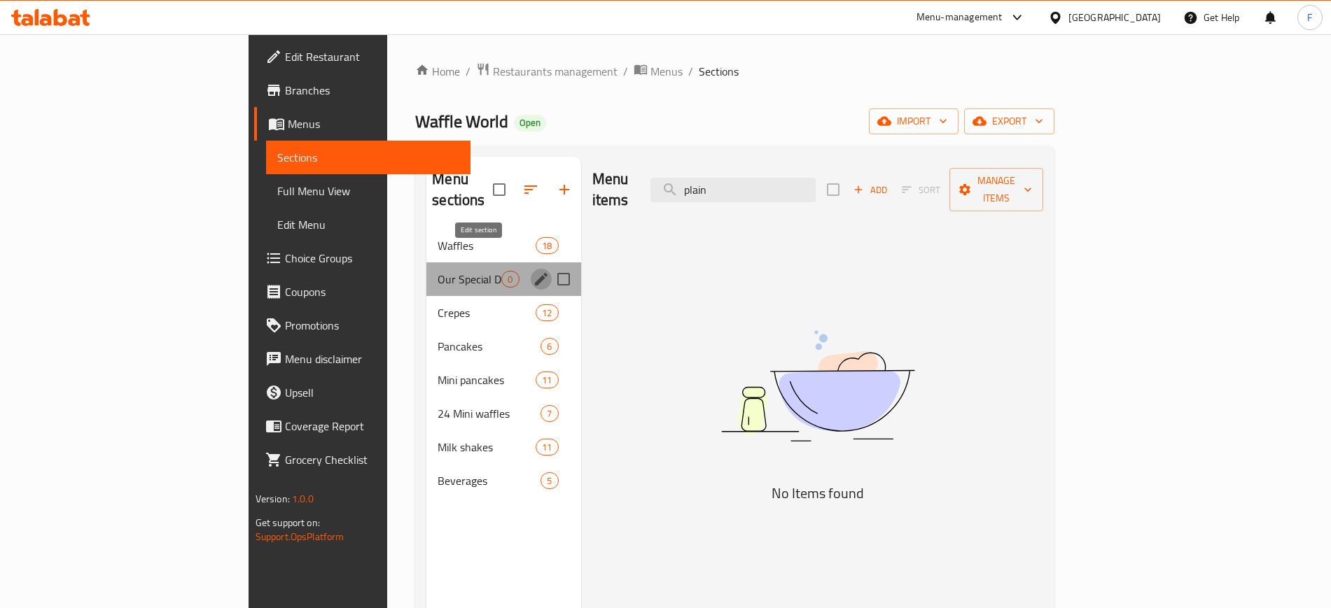
click at [533, 271] on icon "edit" at bounding box center [541, 279] width 17 height 17
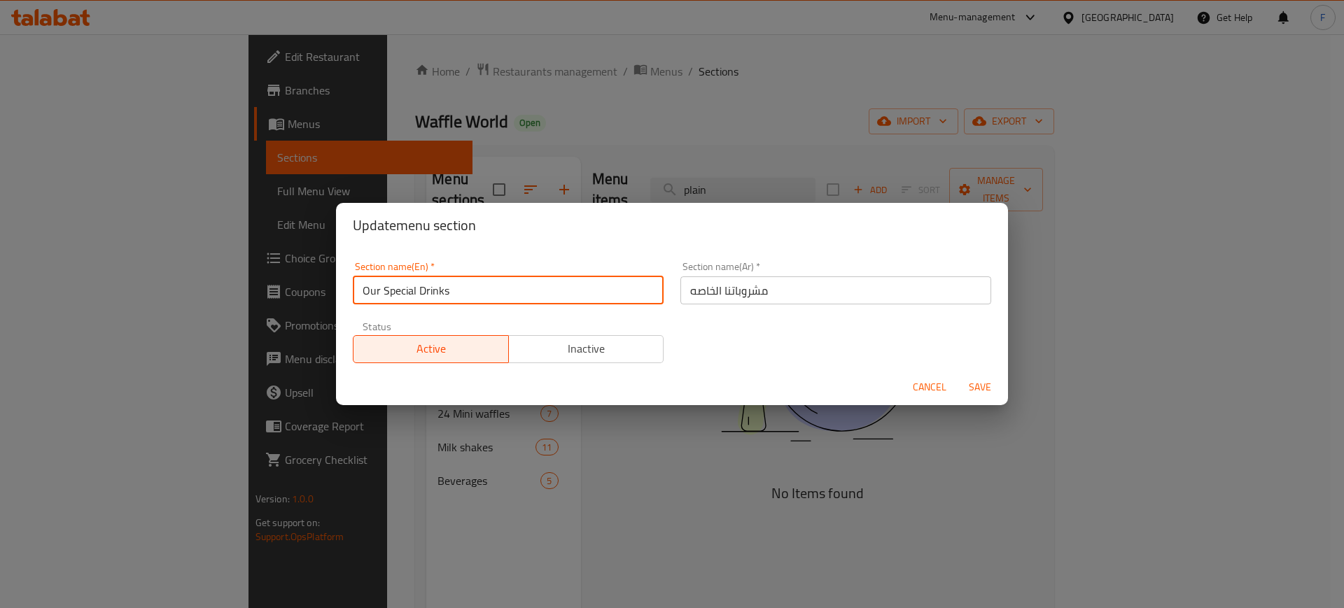
click at [496, 302] on input "Our Special Drinks" at bounding box center [508, 291] width 311 height 28
click at [496, 302] on input "D" at bounding box center [508, 291] width 311 height 28
type input "Desserts"
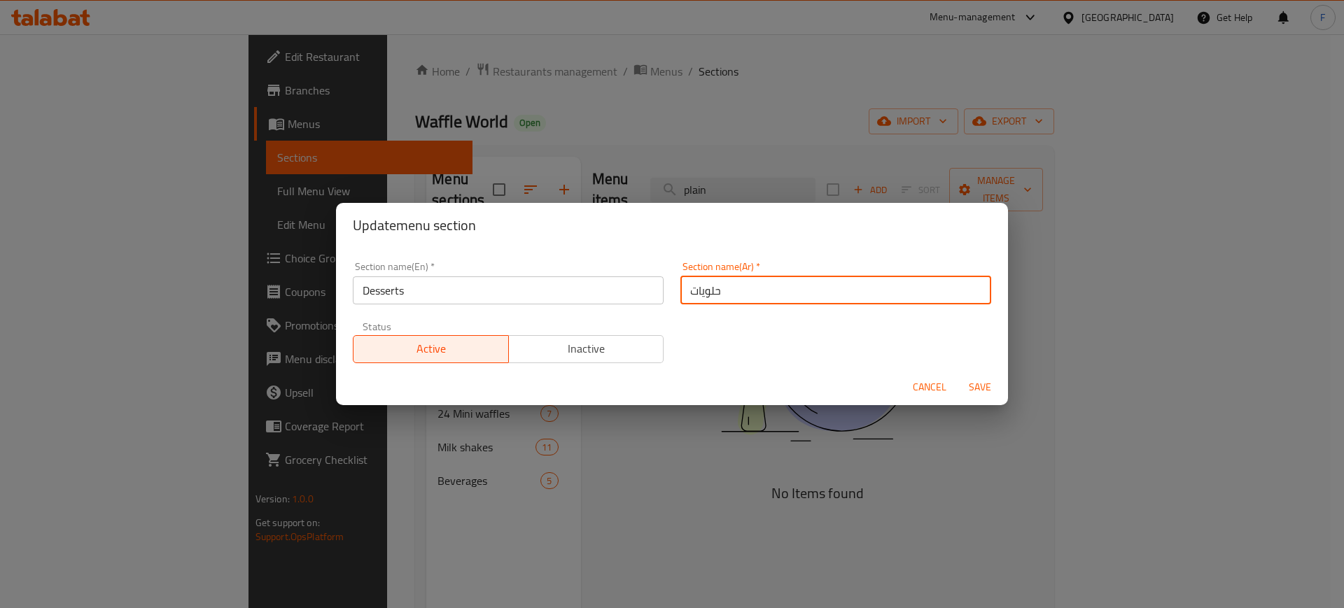
type input "حلويات"
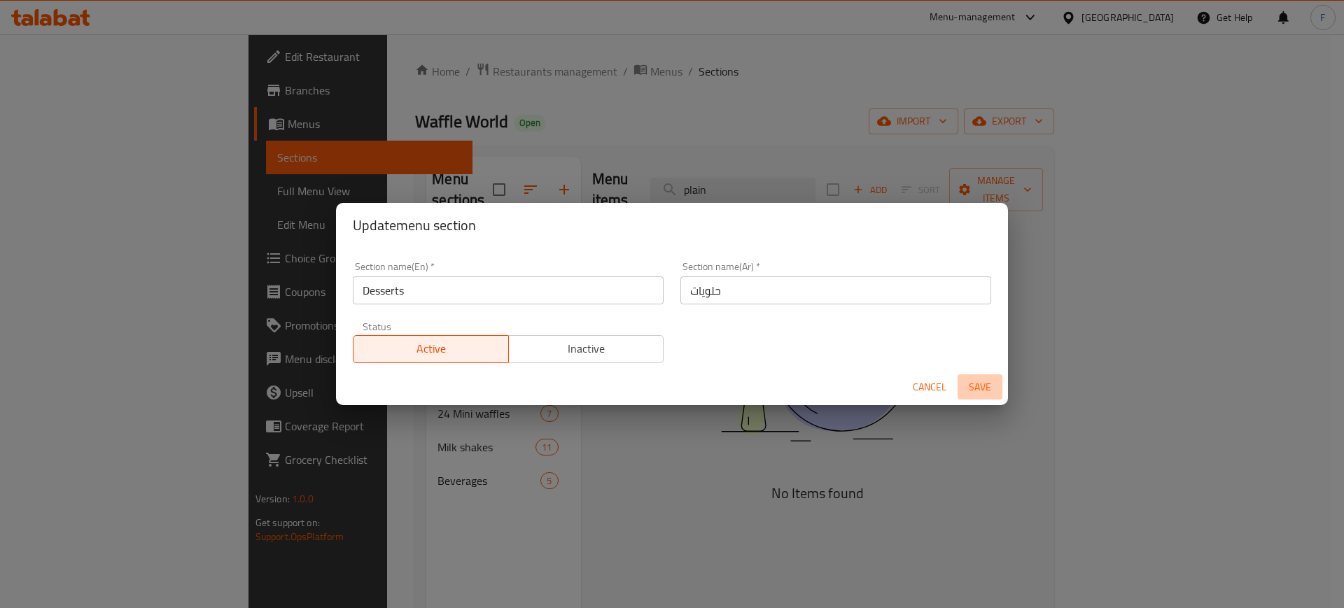
click at [976, 384] on span "Save" at bounding box center [980, 388] width 34 height 18
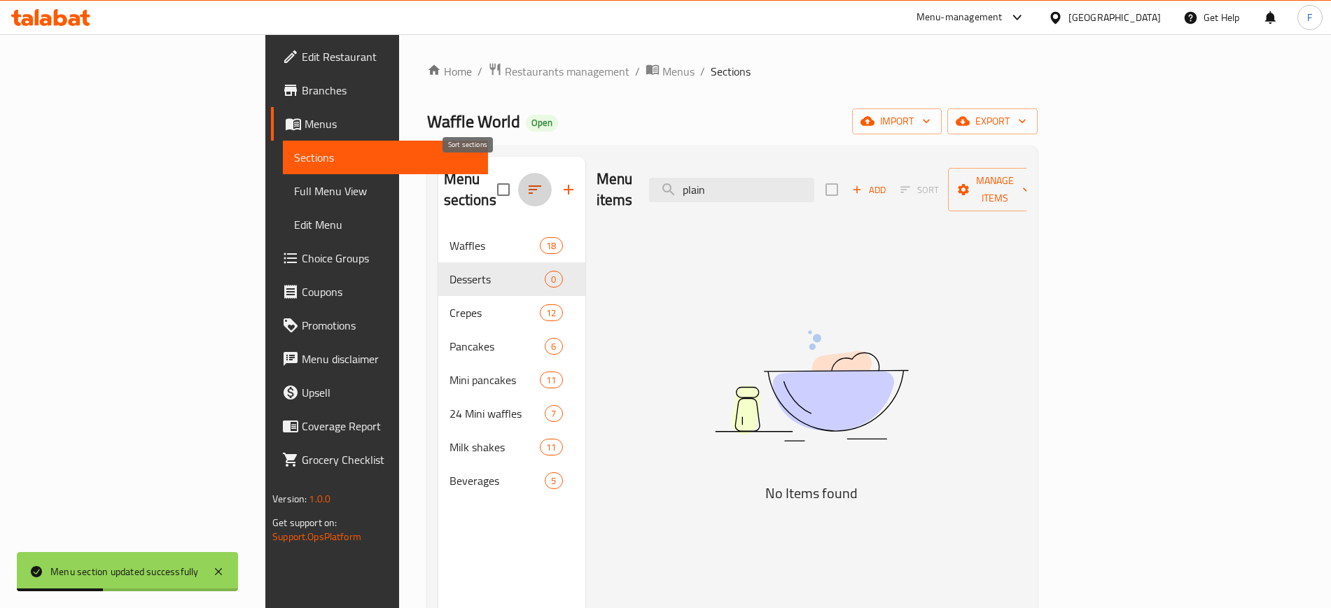
click at [526, 181] on icon "button" at bounding box center [534, 189] width 17 height 17
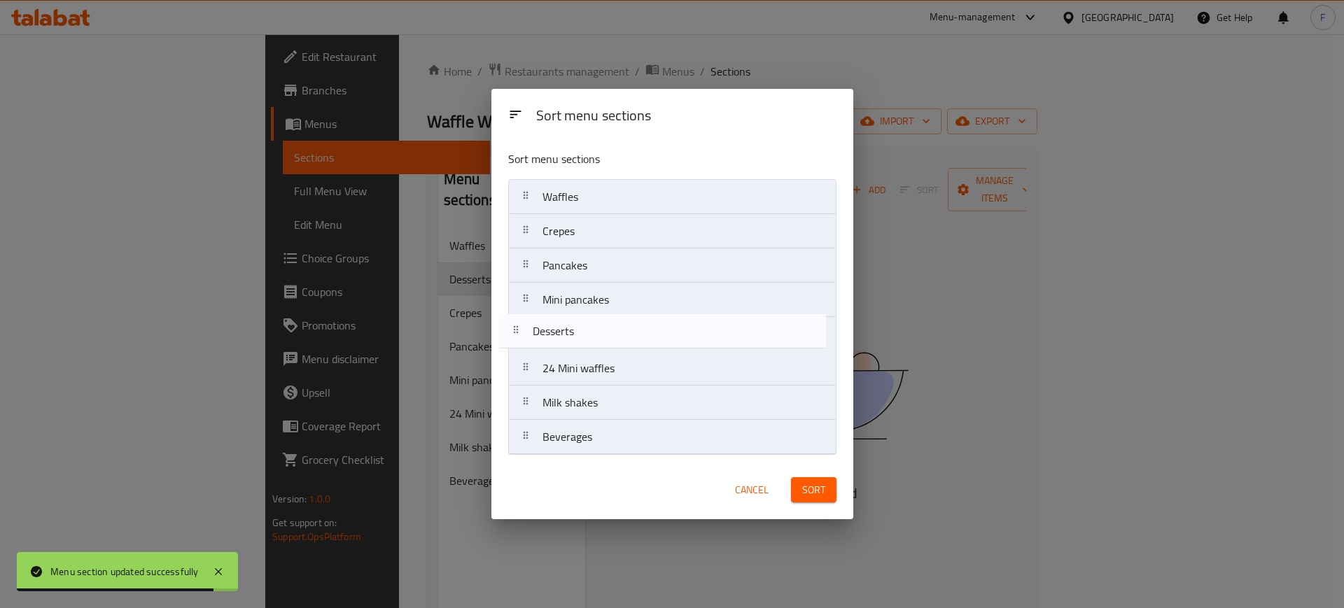
drag, startPoint x: 529, startPoint y: 228, endPoint x: 519, endPoint y: 331, distance: 104.1
click at [519, 331] on nav "Waffles Desserts Crepes Pancakes Mini pancakes 24 Mini waffles Milk shakes Beve…" at bounding box center [672, 317] width 328 height 276
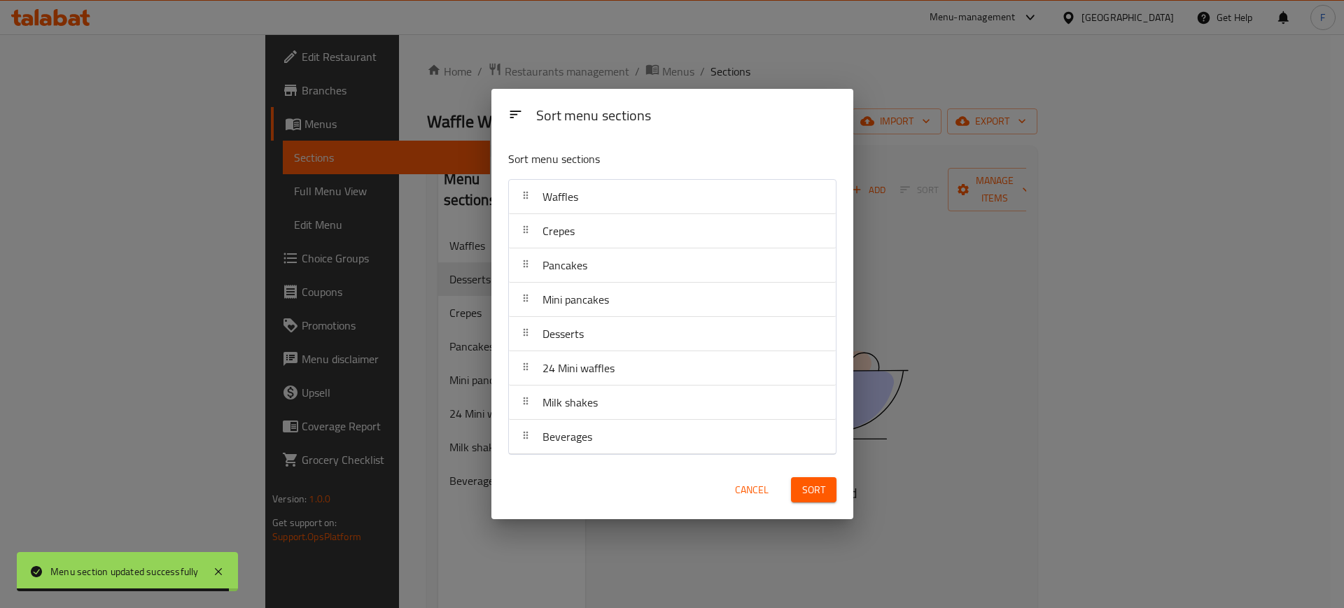
click at [827, 492] on button "Sort" at bounding box center [814, 490] width 46 height 26
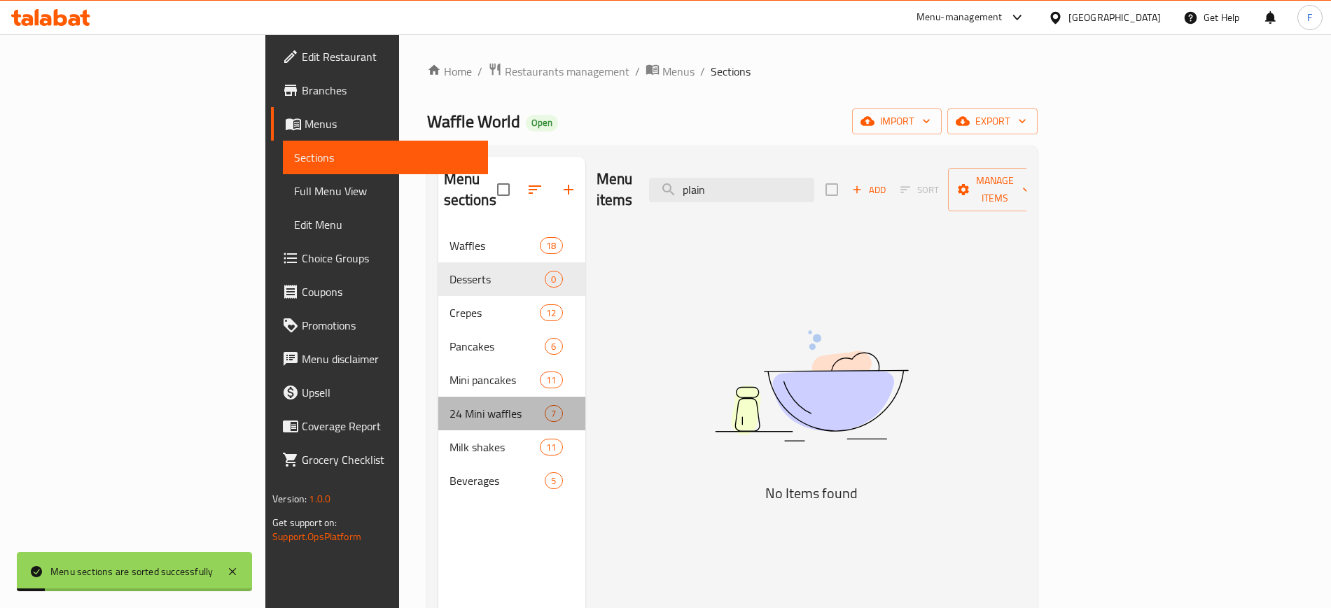
click at [438, 403] on div "24 Mini waffles 7" at bounding box center [511, 414] width 147 height 34
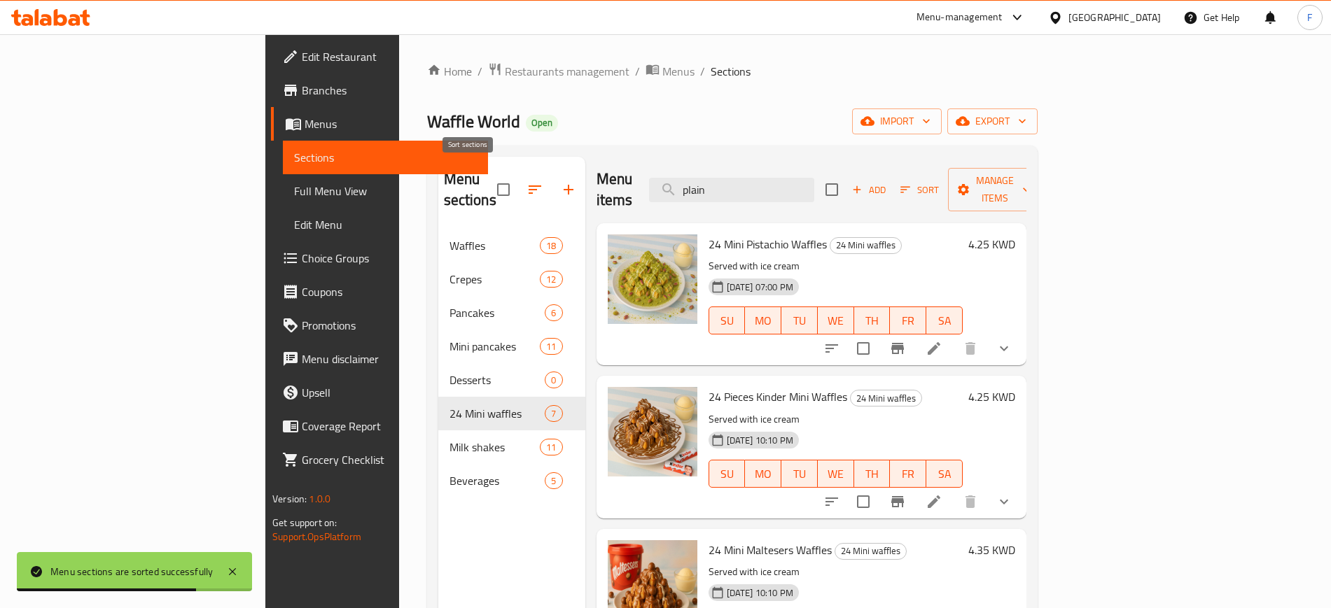
click at [526, 186] on icon "button" at bounding box center [534, 189] width 17 height 17
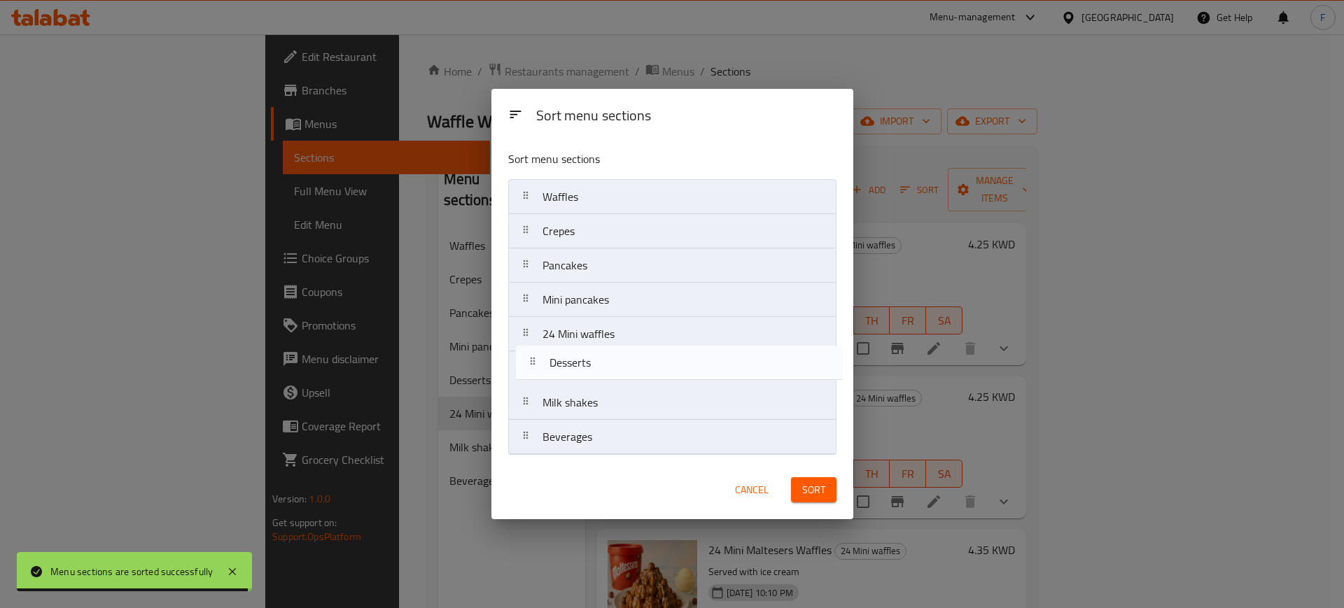
drag, startPoint x: 529, startPoint y: 347, endPoint x: 536, endPoint y: 380, distance: 33.6
click at [536, 380] on nav "Waffles Crepes Pancakes Mini pancakes Desserts 24 Mini waffles Milk shakes Beve…" at bounding box center [672, 317] width 328 height 276
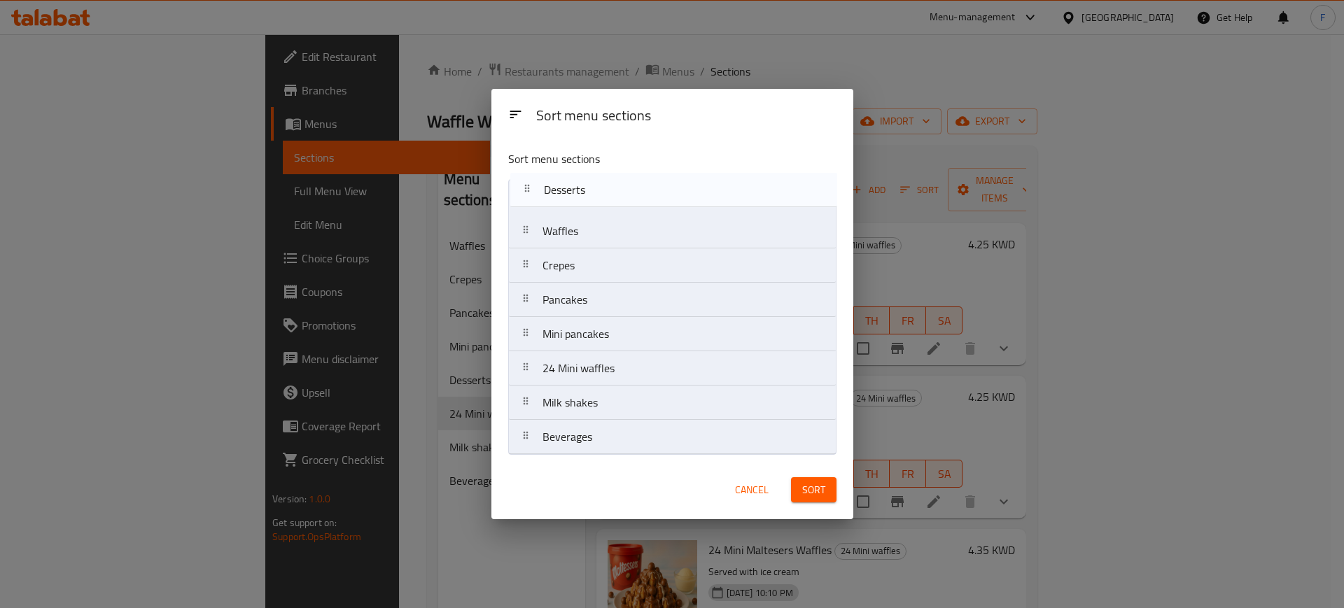
drag, startPoint x: 599, startPoint y: 361, endPoint x: 593, endPoint y: 172, distance: 189.1
click at [593, 172] on div "Sort menu sections Waffles Crepes Pancakes Mini pancakes 24 Mini waffles Desser…" at bounding box center [672, 299] width 362 height 321
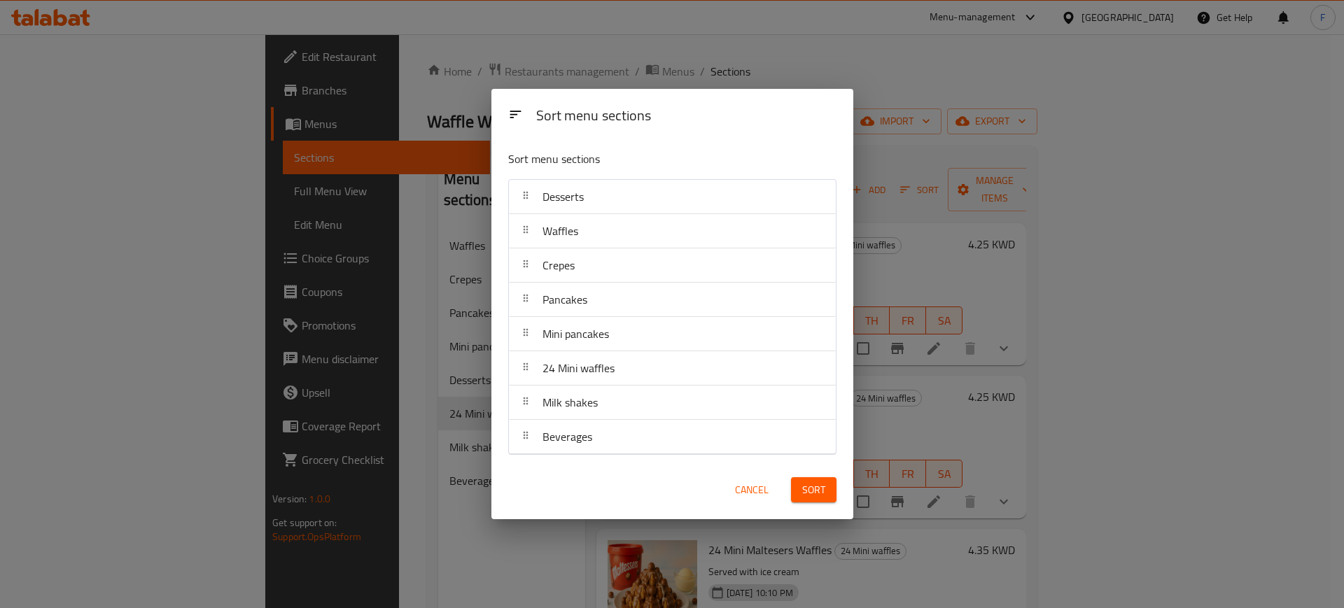
click at [809, 496] on span "Sort" at bounding box center [813, 491] width 23 height 18
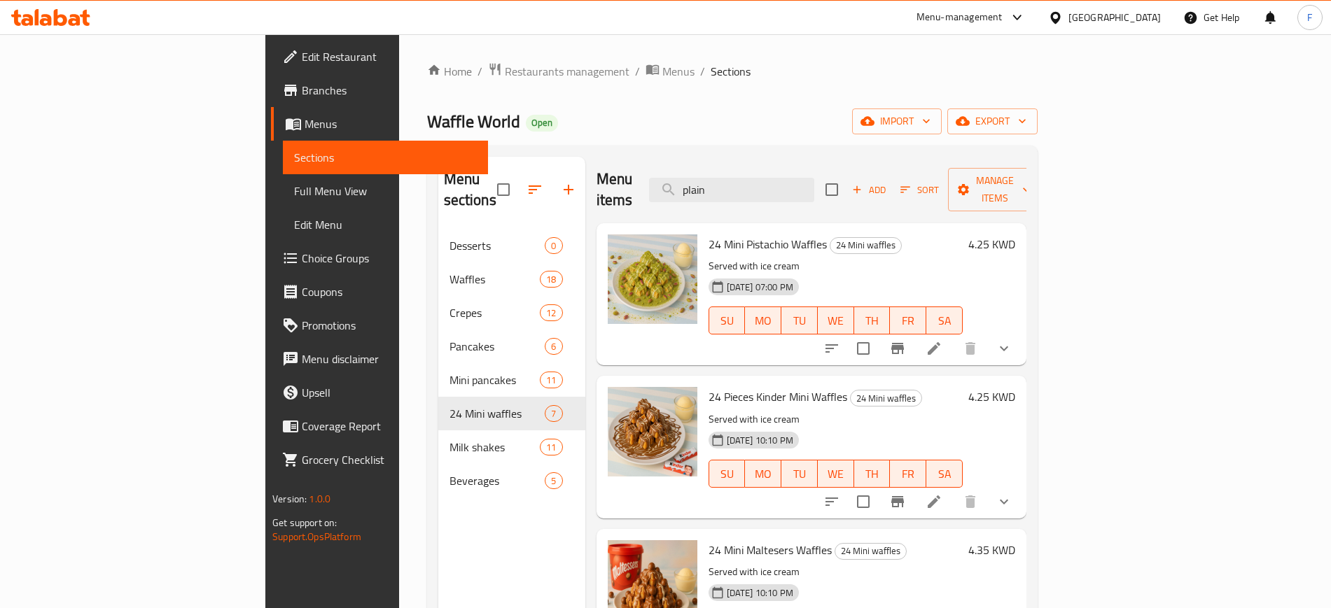
click at [1002, 11] on div "Menu-management" at bounding box center [959, 17] width 86 height 17
click at [1014, 99] on div "Agent Campaigns Center" at bounding box center [984, 94] width 210 height 32
